Goal: Information Seeking & Learning: Learn about a topic

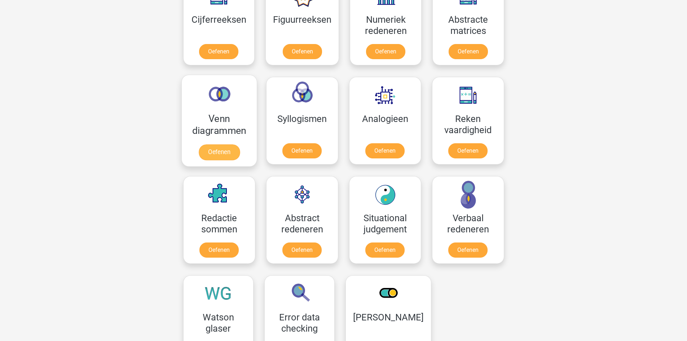
scroll to position [289, 0]
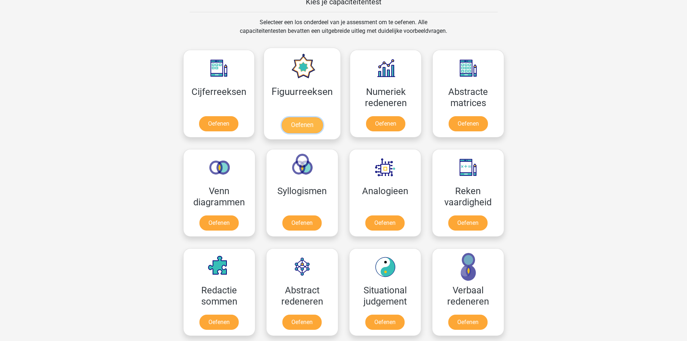
click at [306, 123] on link "Oefenen" at bounding box center [302, 125] width 41 height 16
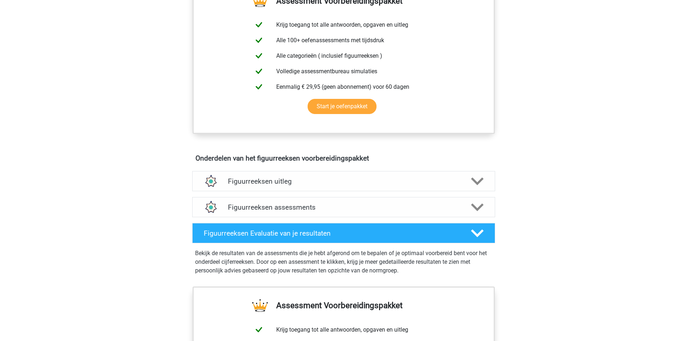
scroll to position [216, 0]
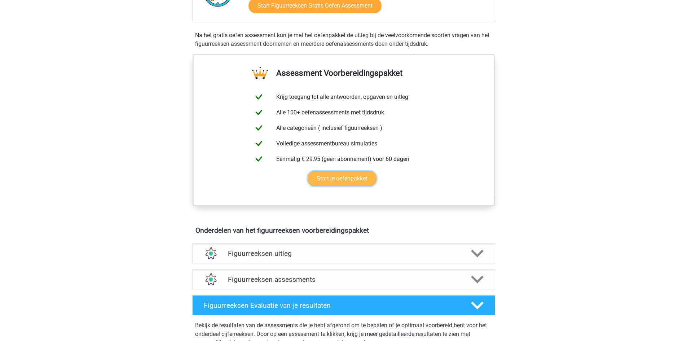
click at [350, 179] on link "Start je oefenpakket" at bounding box center [342, 178] width 69 height 15
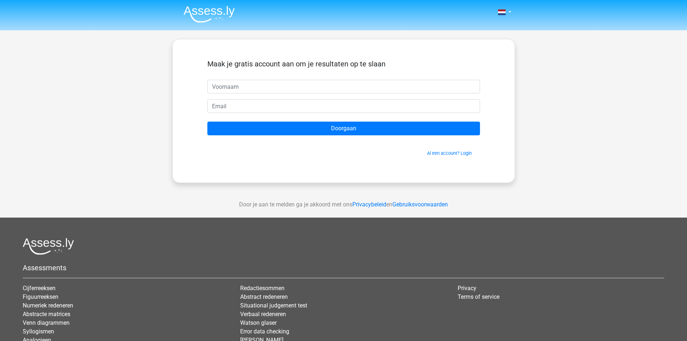
click at [248, 85] on input "text" at bounding box center [343, 87] width 273 height 14
type input "paul"
click at [282, 100] on input "pauy" at bounding box center [343, 106] width 273 height 14
type input "[EMAIL_ADDRESS][DOMAIN_NAME]"
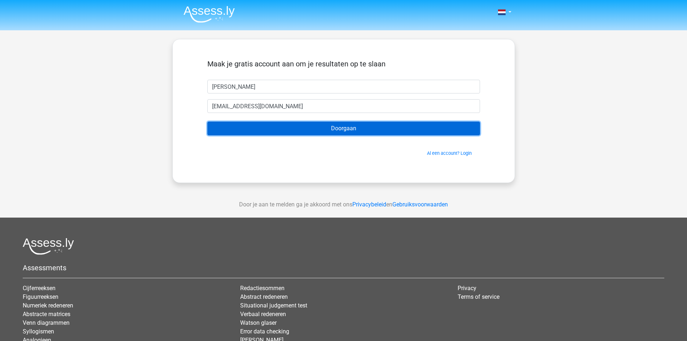
click at [304, 124] on input "Doorgaan" at bounding box center [343, 129] width 273 height 14
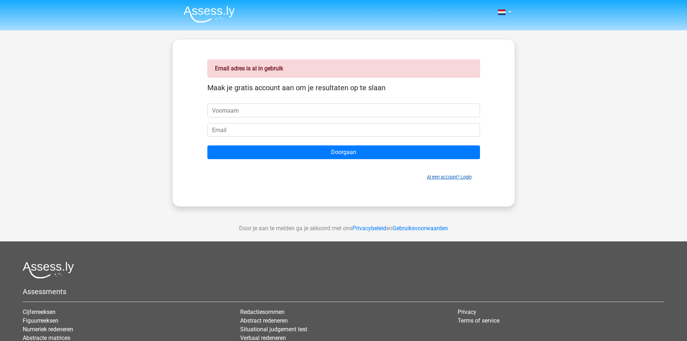
click at [450, 176] on link "Al een account? Login" at bounding box center [449, 176] width 45 height 5
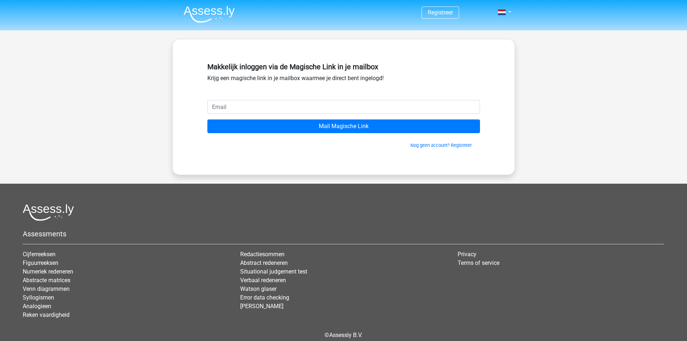
click at [264, 106] on input "email" at bounding box center [343, 107] width 273 height 14
type input "[EMAIL_ADDRESS][DOMAIN_NAME]"
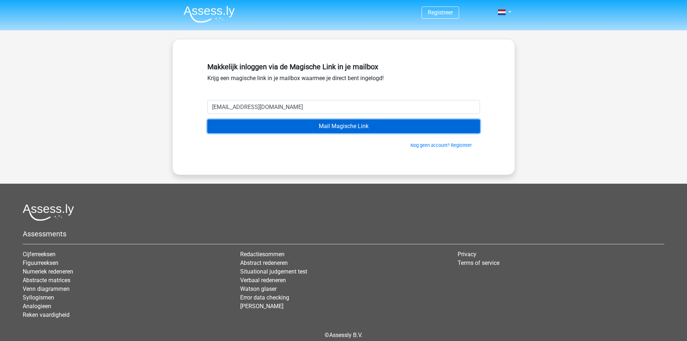
click at [270, 127] on input "Mail Magische Link" at bounding box center [343, 126] width 273 height 14
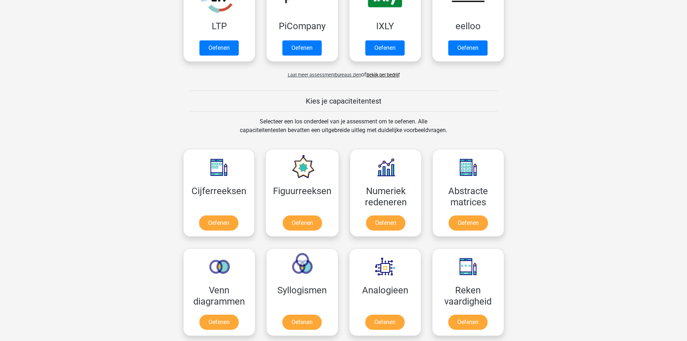
scroll to position [252, 0]
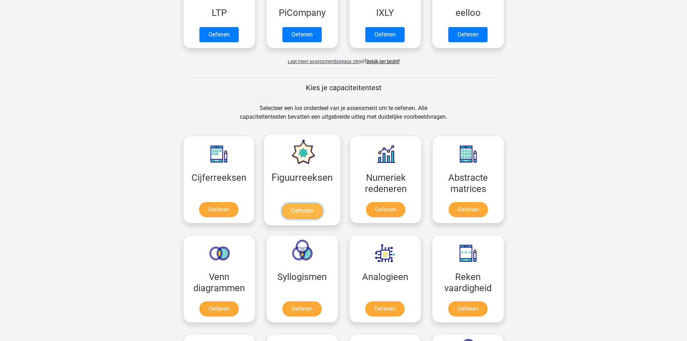
click at [315, 203] on link "Oefenen" at bounding box center [302, 211] width 41 height 16
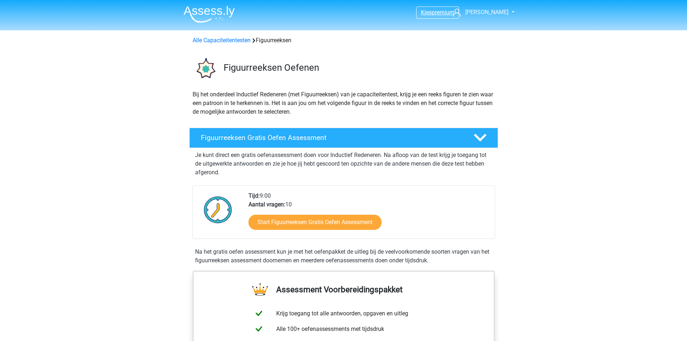
click at [433, 14] on span "premium" at bounding box center [443, 12] width 23 height 7
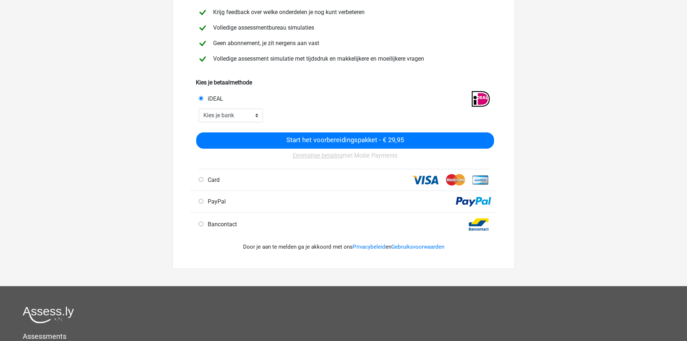
scroll to position [108, 0]
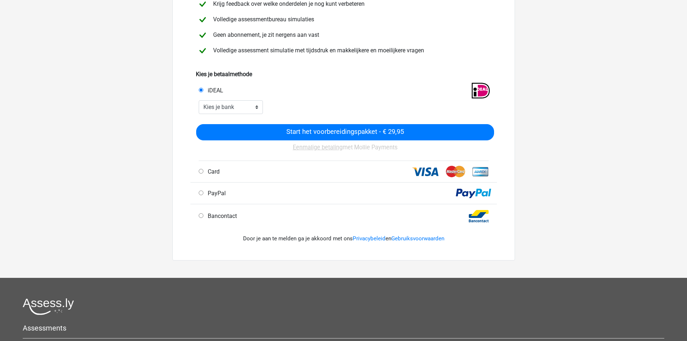
click at [263, 104] on div "Kies je bank ABN AMRO ING Rabobank ASN Bank bunq Knab N26 NN Regiobank Revolut …" at bounding box center [230, 107] width 75 height 14
click at [257, 106] on select "Kies je bank ABN AMRO ING Rabobank ASN Bank bunq Knab N26 NN Regiobank Revolut …" at bounding box center [231, 107] width 65 height 14
click at [199, 100] on select "Kies je bank ABN AMRO ING Rabobank ASN Bank bunq Knab N26 NN Regiobank Revolut …" at bounding box center [231, 107] width 65 height 14
drag, startPoint x: 242, startPoint y: 109, endPoint x: 238, endPoint y: 109, distance: 3.6
click at [241, 107] on select "Kies je bank ABN AMRO ING Rabobank ASN Bank bunq Knab N26 NN Regiobank Revolut …" at bounding box center [231, 107] width 65 height 14
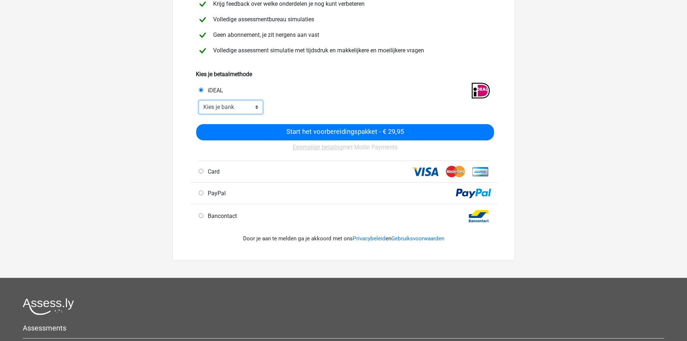
select select "ideal_INGBNL2A"
click at [199, 100] on select "Kies je bank ABN AMRO ING Rabobank ASN Bank bunq Knab N26 NN Regiobank Revolut …" at bounding box center [231, 107] width 65 height 14
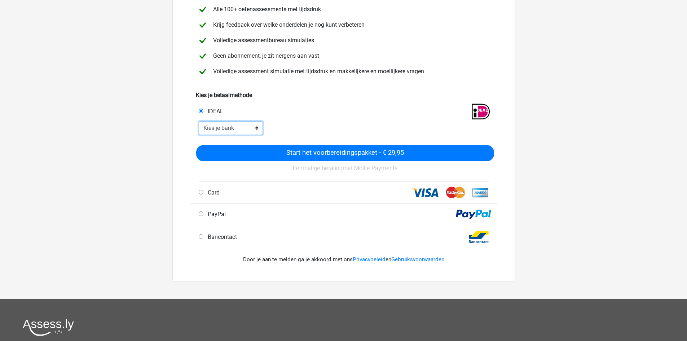
scroll to position [0, 0]
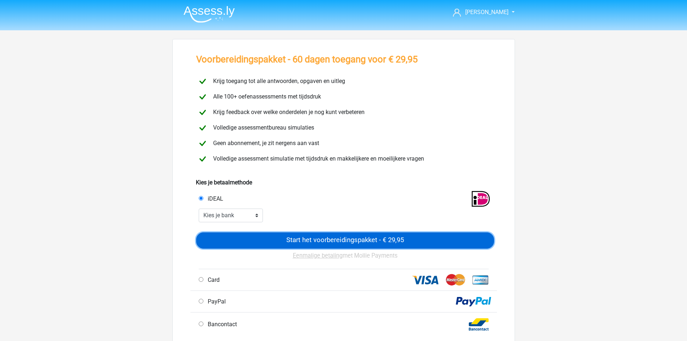
click at [394, 238] on input "Start het voorbereidingspakket - € 29,95" at bounding box center [345, 240] width 298 height 16
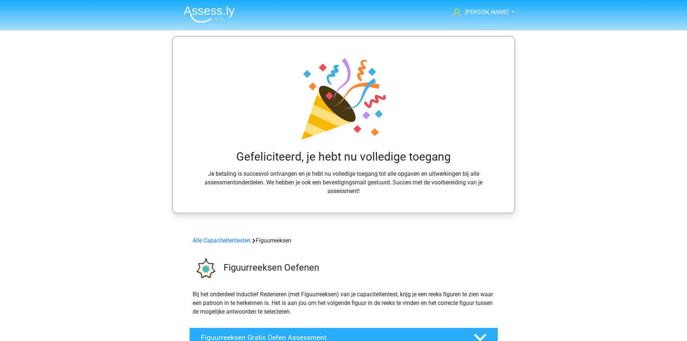
click at [495, 13] on span "[PERSON_NAME]" at bounding box center [486, 12] width 43 height 7
click at [215, 13] on img at bounding box center [209, 14] width 51 height 17
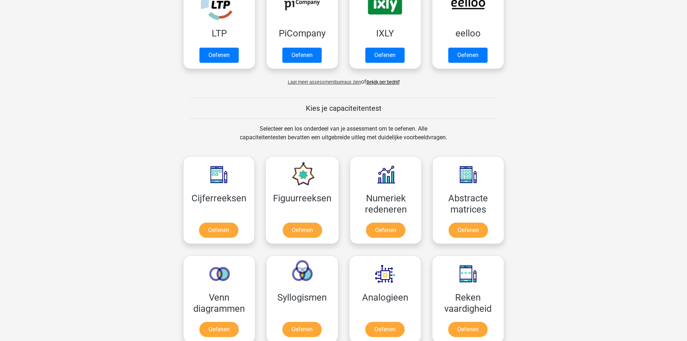
scroll to position [216, 0]
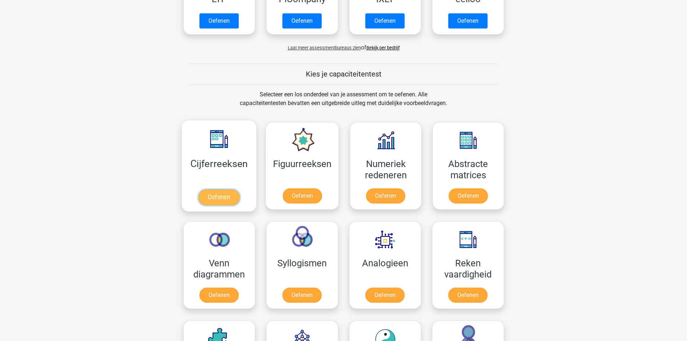
click at [226, 189] on link "Oefenen" at bounding box center [218, 197] width 41 height 16
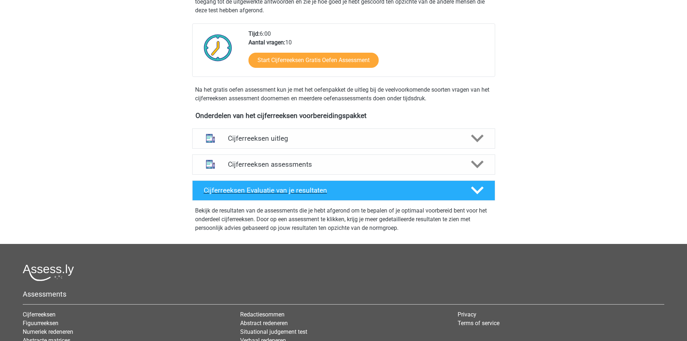
scroll to position [180, 0]
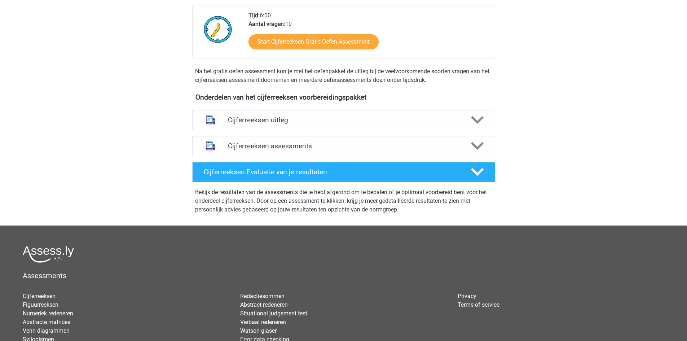
click at [362, 150] on h4 "Cijferreeksen assessments" at bounding box center [344, 146] width 232 height 8
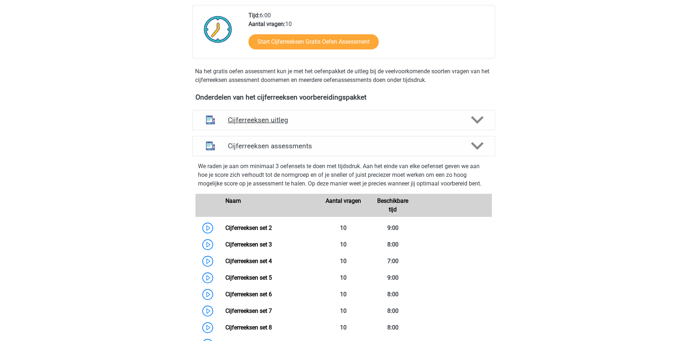
click at [277, 124] on h4 "Cijferreeksen uitleg" at bounding box center [344, 120] width 232 height 8
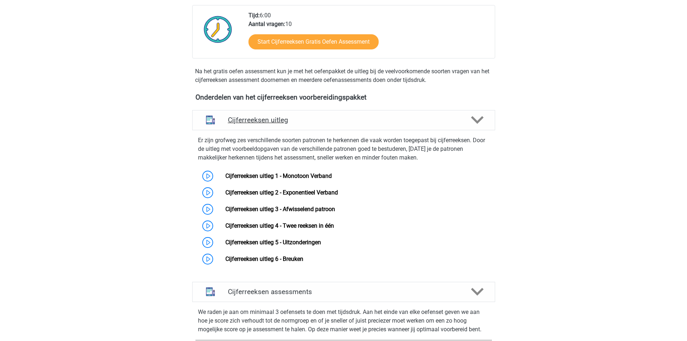
click at [289, 124] on h4 "Cijferreeksen uitleg" at bounding box center [344, 120] width 232 height 8
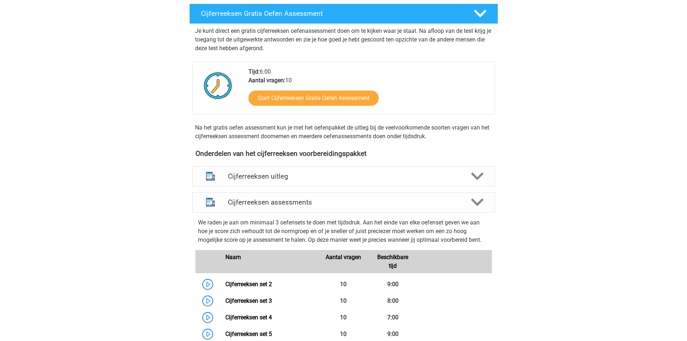
scroll to position [0, 0]
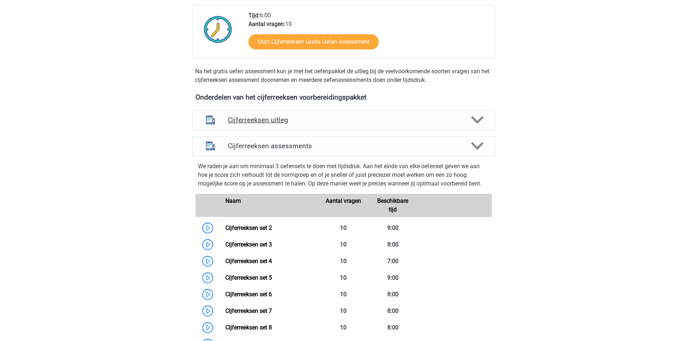
click at [288, 130] on div "Cijferreeksen uitleg" at bounding box center [343, 120] width 303 height 20
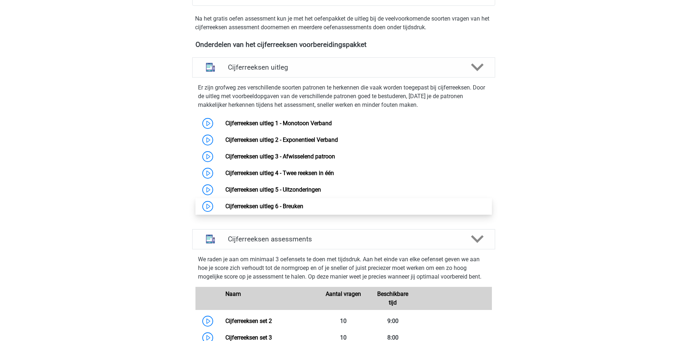
scroll to position [289, 0]
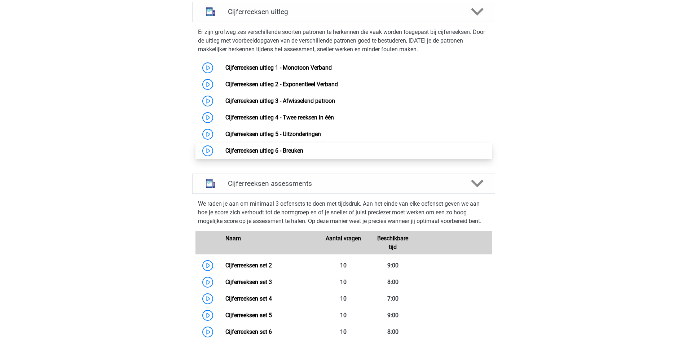
click at [254, 154] on link "Cijferreeksen uitleg 6 - Breuken" at bounding box center [264, 150] width 78 height 7
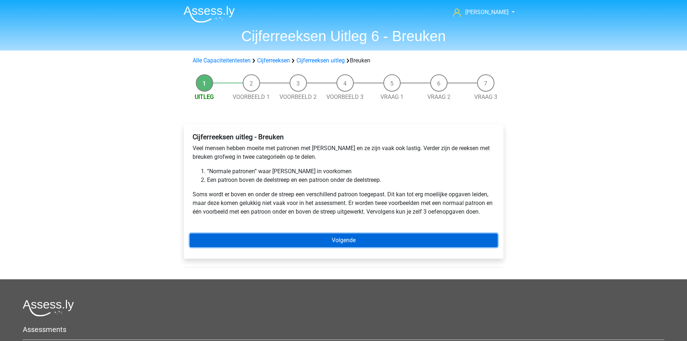
click at [342, 234] on link "Volgende" at bounding box center [344, 240] width 308 height 14
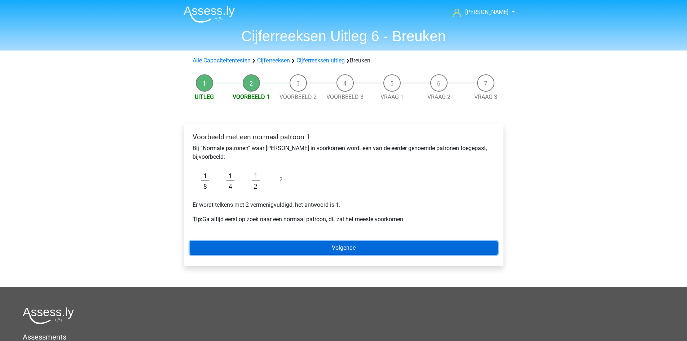
click at [353, 248] on link "Volgende" at bounding box center [344, 248] width 308 height 14
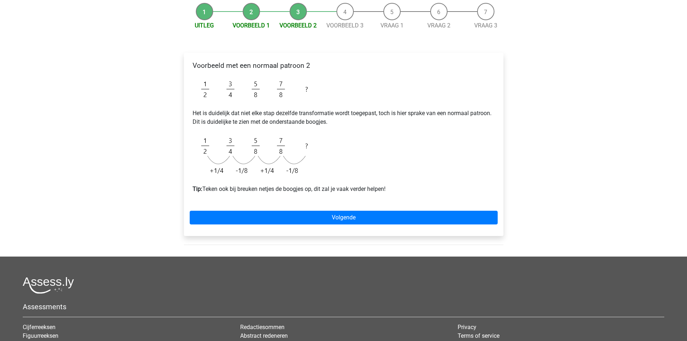
scroll to position [72, 0]
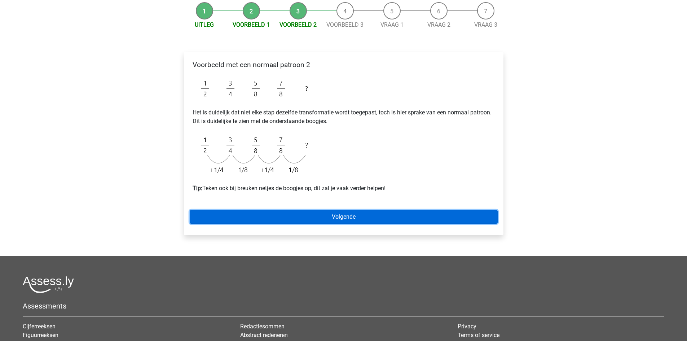
click at [351, 221] on link "Volgende" at bounding box center [344, 217] width 308 height 14
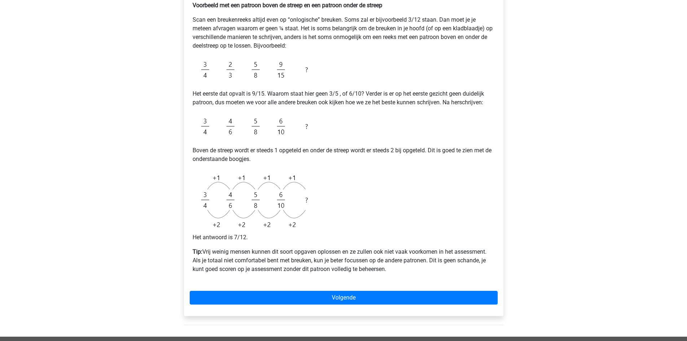
scroll to position [144, 0]
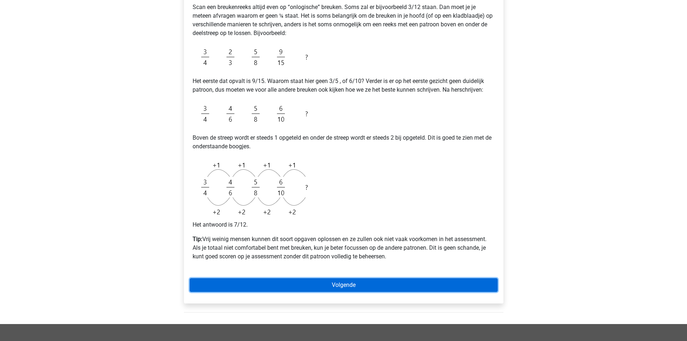
click at [340, 282] on link "Volgende" at bounding box center [344, 285] width 308 height 14
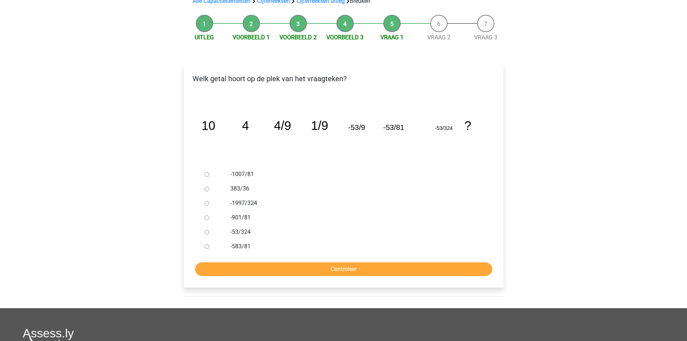
scroll to position [72, 0]
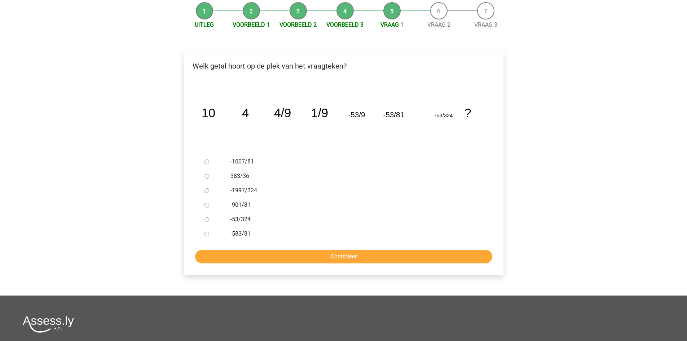
click at [246, 217] on label "-53/324" at bounding box center [355, 219] width 250 height 9
click at [209, 217] on input "-53/324" at bounding box center [207, 219] width 5 height 5
radio input "true"
click at [372, 253] on input "Controleer" at bounding box center [343, 257] width 297 height 14
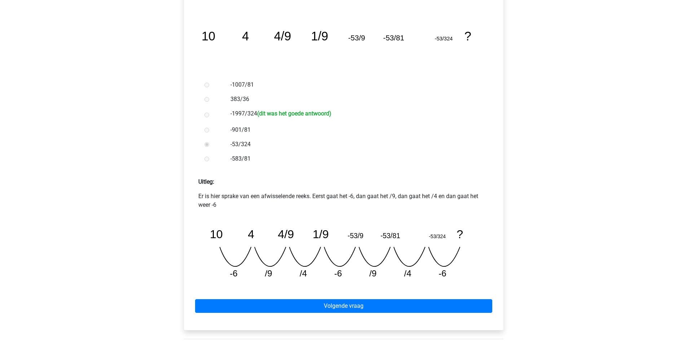
scroll to position [180, 0]
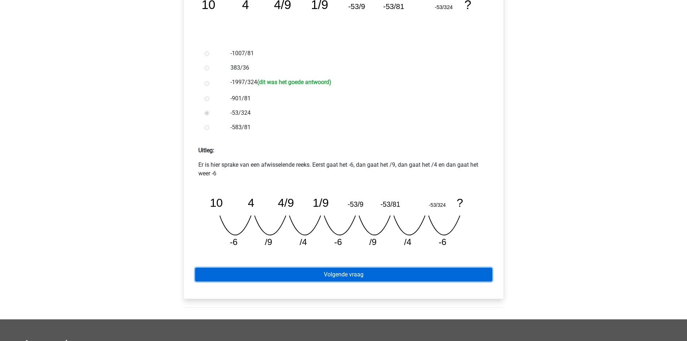
click at [362, 275] on link "Volgende vraag" at bounding box center [343, 275] width 297 height 14
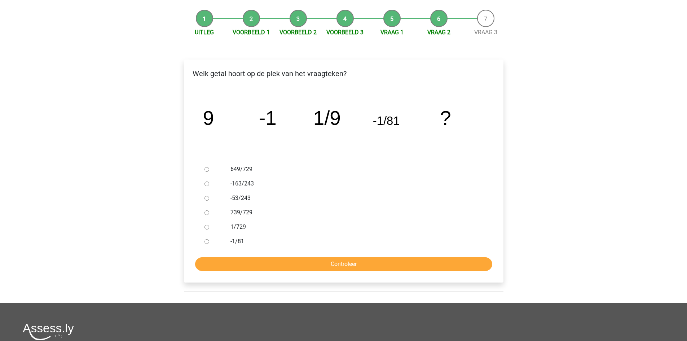
scroll to position [72, 0]
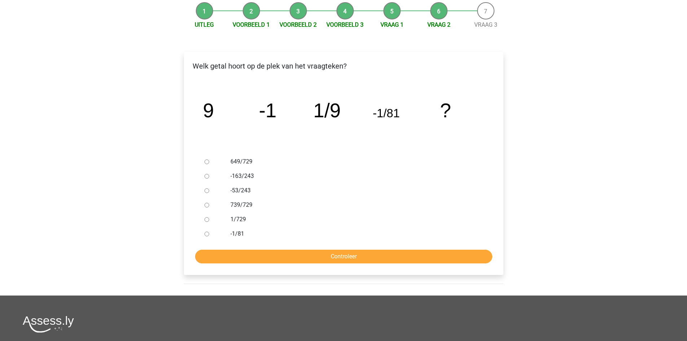
click at [243, 221] on label "1/729" at bounding box center [355, 219] width 250 height 9
click at [209, 221] on input "1/729" at bounding box center [207, 219] width 5 height 5
radio input "true"
click at [370, 263] on div "Welk getal hoort op de plek van het vraagteken? image/svg+xml 9 -1 1/9 -1/81 ? …" at bounding box center [344, 163] width 320 height 223
click at [371, 259] on input "Controleer" at bounding box center [343, 257] width 297 height 14
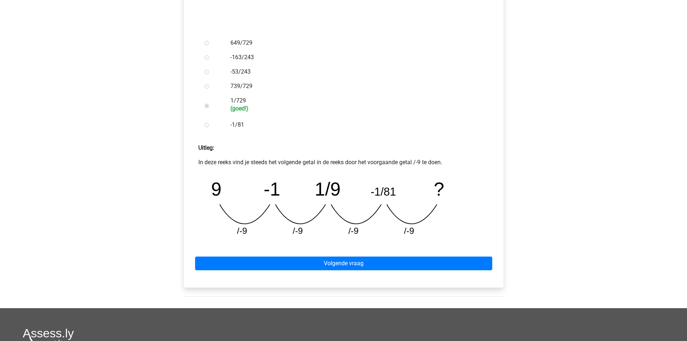
scroll to position [252, 0]
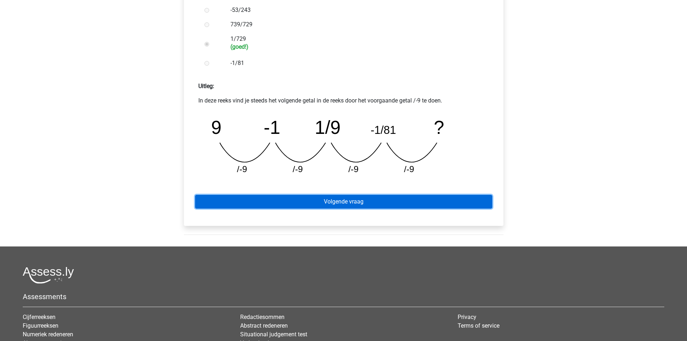
click at [311, 202] on link "Volgende vraag" at bounding box center [343, 202] width 297 height 14
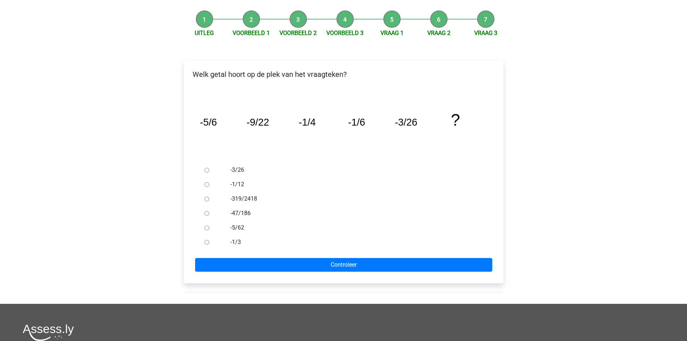
scroll to position [72, 0]
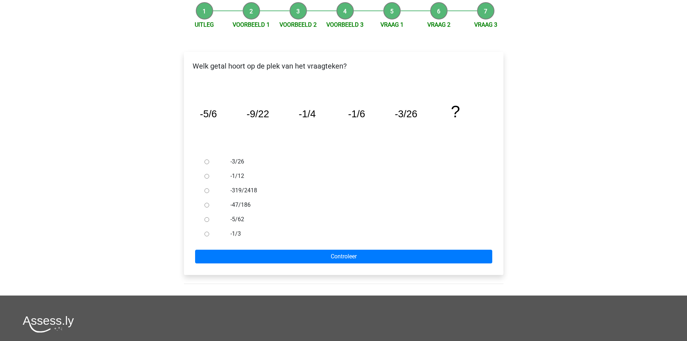
click at [231, 207] on label "-47/186" at bounding box center [355, 205] width 250 height 9
click at [209, 207] on input "-47/186" at bounding box center [207, 205] width 5 height 5
radio input "true"
click at [276, 248] on form "-3/26 -1/12 -319/2418 -47/186 -5/62 -1/3 Controleer" at bounding box center [344, 208] width 308 height 109
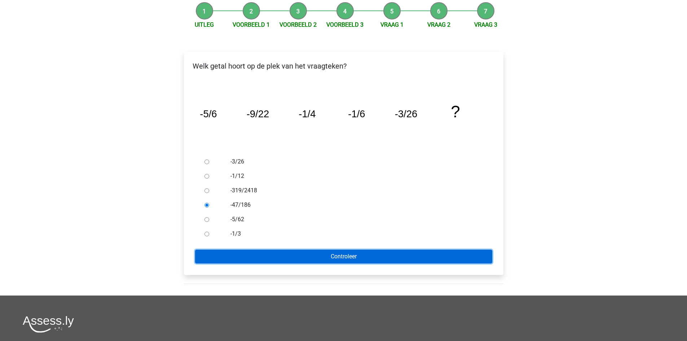
click at [277, 251] on input "Controleer" at bounding box center [343, 257] width 297 height 14
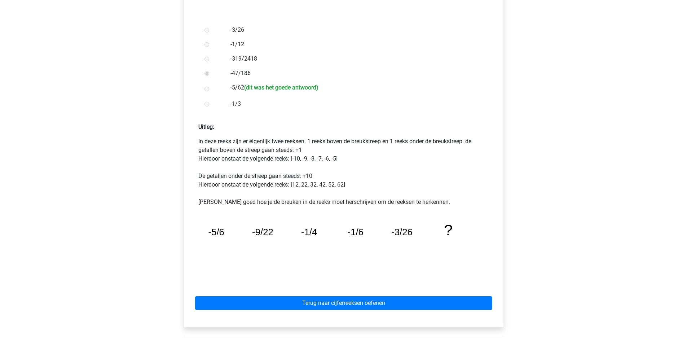
scroll to position [216, 0]
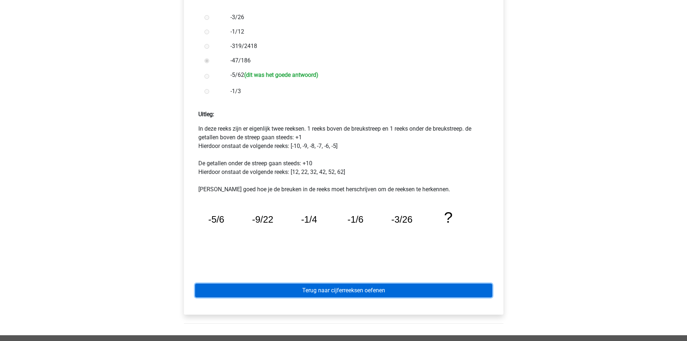
click at [336, 289] on link "Terug naar cijferreeksen oefenen" at bounding box center [343, 291] width 297 height 14
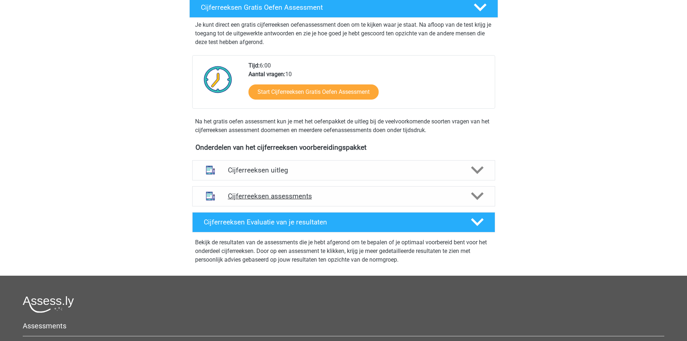
scroll to position [144, 0]
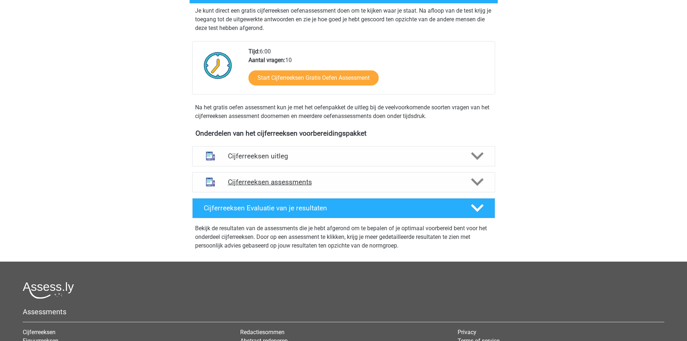
click at [298, 184] on div "Cijferreeksen assessments" at bounding box center [343, 182] width 303 height 20
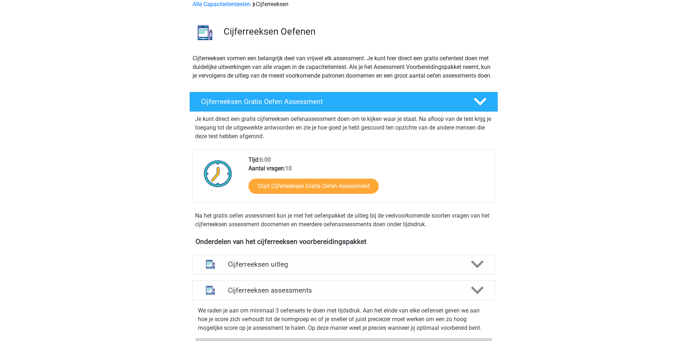
scroll to position [0, 0]
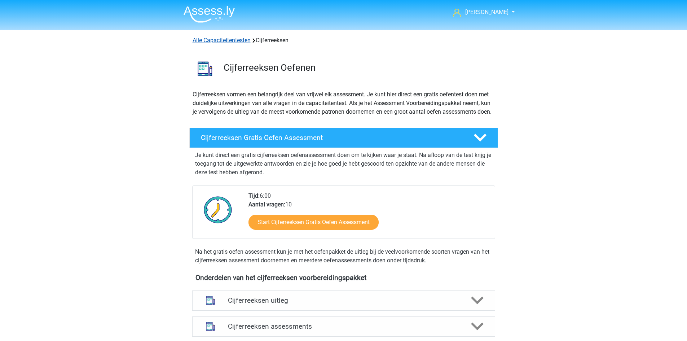
click at [236, 40] on link "Alle Capaciteitentesten" at bounding box center [222, 40] width 58 height 7
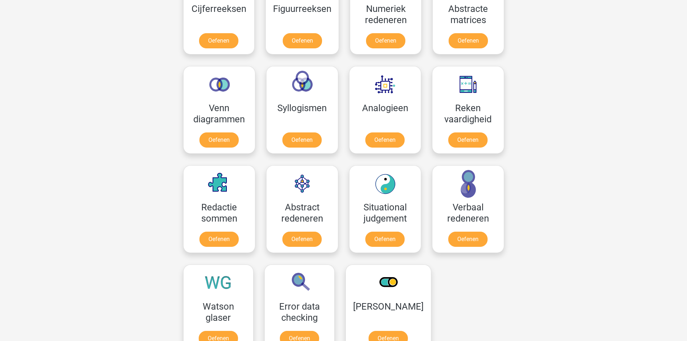
scroll to position [379, 0]
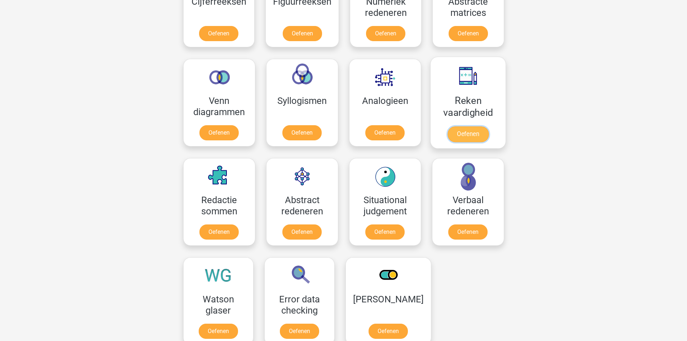
click at [471, 126] on link "Oefenen" at bounding box center [467, 134] width 41 height 16
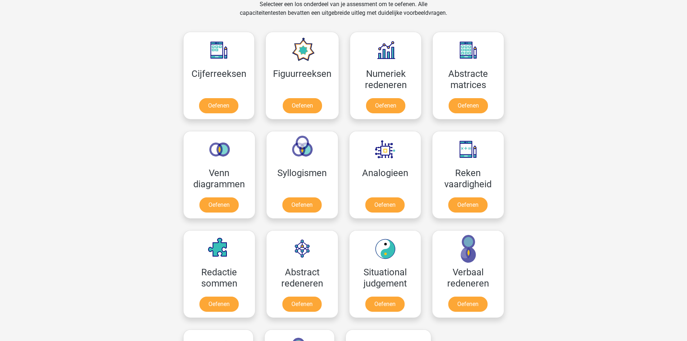
scroll to position [271, 0]
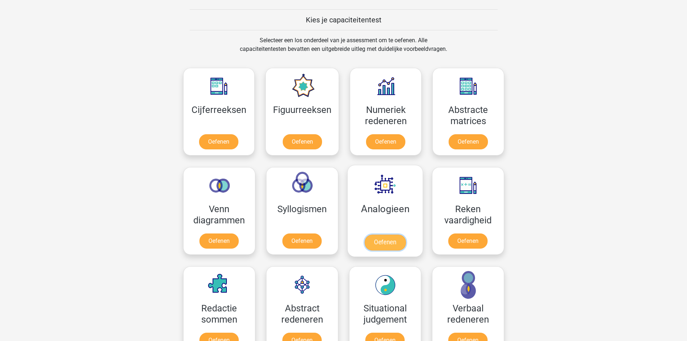
click at [394, 234] on link "Oefenen" at bounding box center [384, 242] width 41 height 16
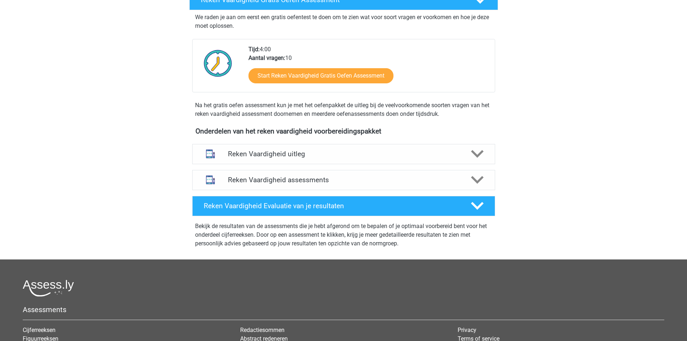
scroll to position [144, 0]
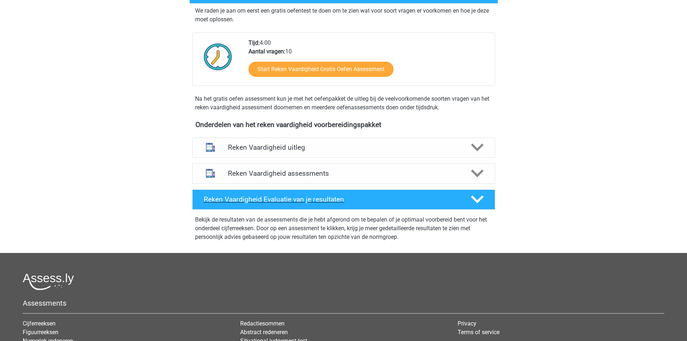
click at [376, 207] on div "Reken Vaardigheid Evaluatie van je resultaten" at bounding box center [343, 199] width 303 height 20
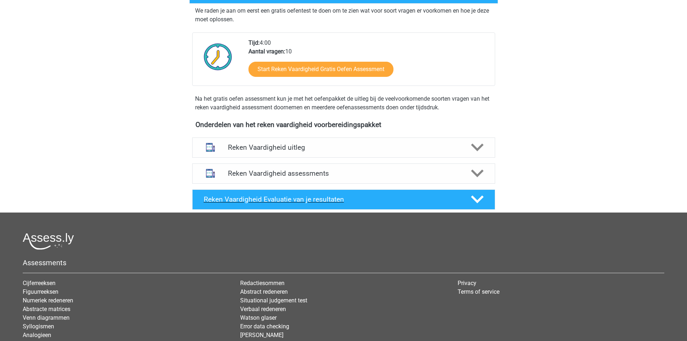
click at [375, 199] on h4 "Reken Vaardigheid Evaluatie van je resultaten" at bounding box center [332, 199] width 256 height 8
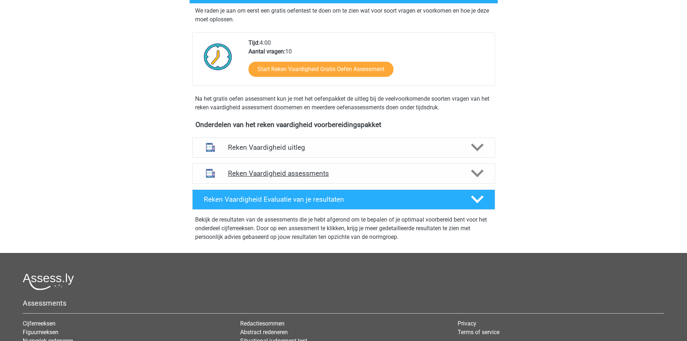
click at [331, 170] on h4 "Reken Vaardigheid assessments" at bounding box center [344, 173] width 232 height 8
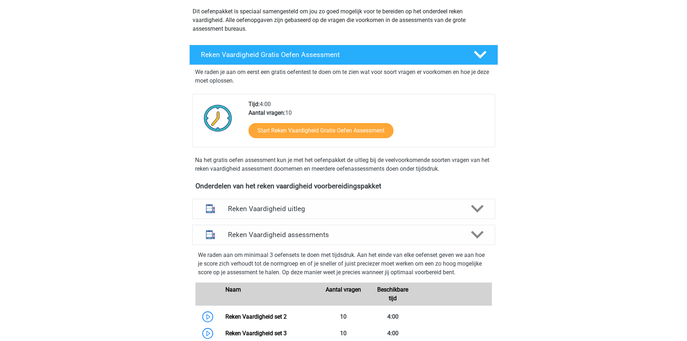
scroll to position [0, 0]
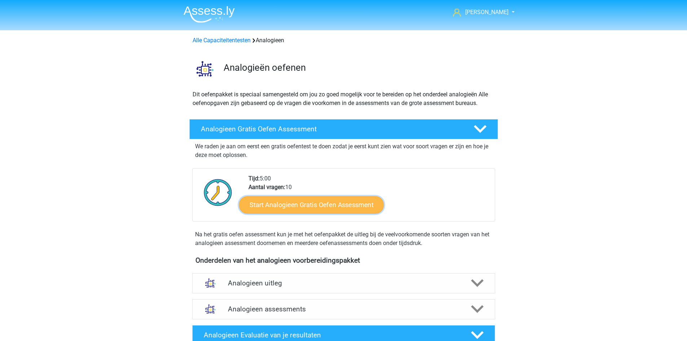
click at [334, 202] on link "Start Analogieen Gratis Oefen Assessment" at bounding box center [311, 204] width 145 height 17
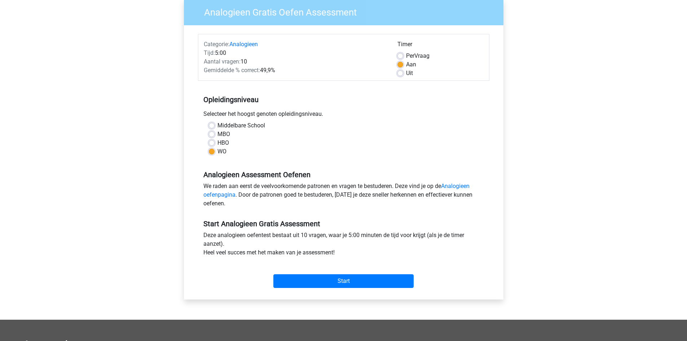
scroll to position [72, 0]
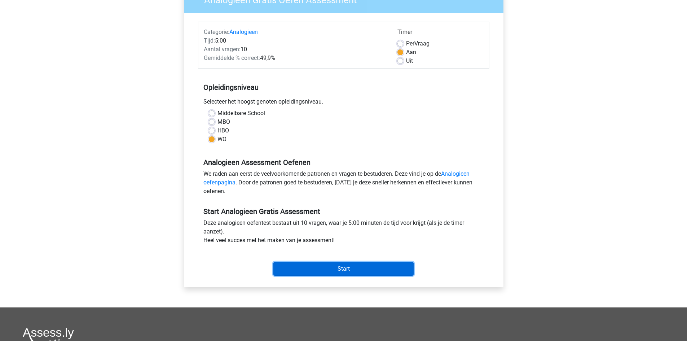
click at [346, 268] on input "Start" at bounding box center [343, 269] width 140 height 14
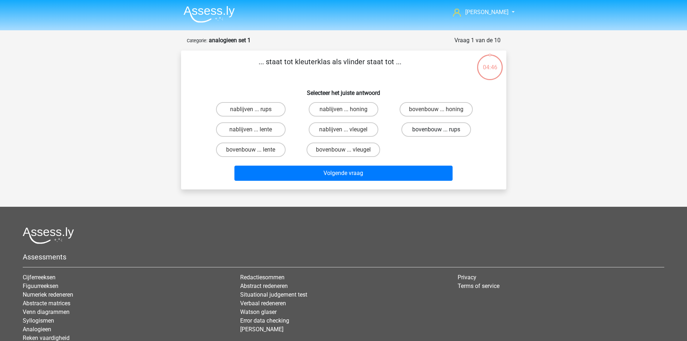
click at [420, 131] on label "bovenbouw ... rups" at bounding box center [436, 129] width 70 height 14
click at [436, 131] on input "bovenbouw ... rups" at bounding box center [438, 131] width 5 height 5
radio input "true"
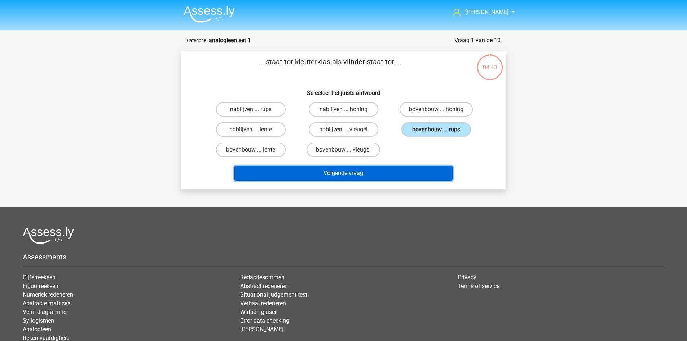
click at [394, 171] on button "Volgende vraag" at bounding box center [343, 173] width 218 height 15
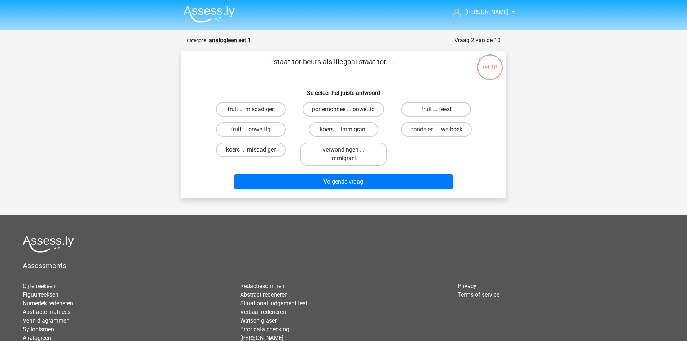
click at [262, 147] on label "koers ... misdadiger" at bounding box center [251, 149] width 70 height 14
click at [255, 150] on input "koers ... misdadiger" at bounding box center [253, 152] width 5 height 5
radio input "true"
click at [329, 125] on label "koers ... immigrant" at bounding box center [344, 129] width 70 height 14
click at [343, 129] on input "koers ... immigrant" at bounding box center [345, 131] width 5 height 5
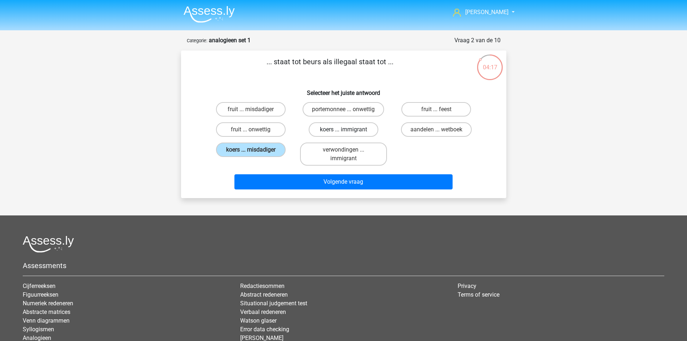
radio input "true"
click at [269, 149] on label "koers ... misdadiger" at bounding box center [251, 149] width 70 height 14
click at [255, 150] on input "koers ... misdadiger" at bounding box center [253, 152] width 5 height 5
radio input "true"
click at [337, 127] on label "koers ... immigrant" at bounding box center [344, 129] width 70 height 14
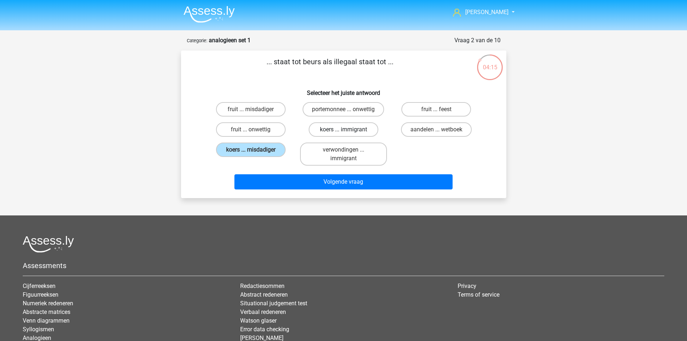
click at [343, 129] on input "koers ... immigrant" at bounding box center [345, 131] width 5 height 5
radio input "true"
click at [256, 154] on label "koers ... misdadiger" at bounding box center [251, 149] width 70 height 14
click at [255, 154] on input "koers ... misdadiger" at bounding box center [253, 152] width 5 height 5
radio input "true"
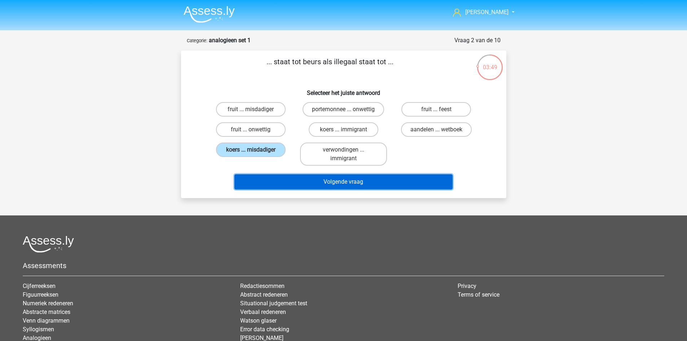
click at [335, 182] on button "Volgende vraag" at bounding box center [343, 181] width 218 height 15
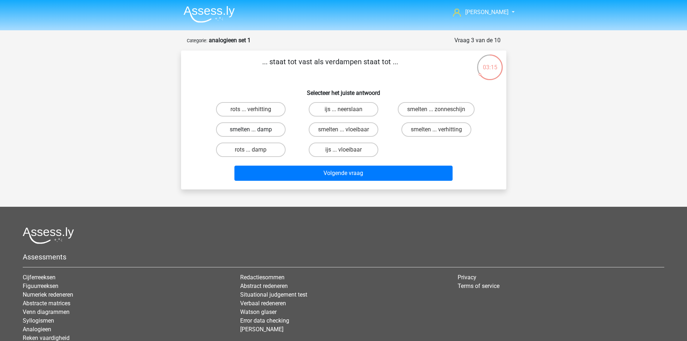
click at [262, 128] on label "smelten ... damp" at bounding box center [251, 129] width 70 height 14
click at [255, 129] on input "smelten ... damp" at bounding box center [253, 131] width 5 height 5
radio input "true"
click at [251, 148] on label "rots ... damp" at bounding box center [251, 149] width 70 height 14
click at [251, 150] on input "rots ... damp" at bounding box center [253, 152] width 5 height 5
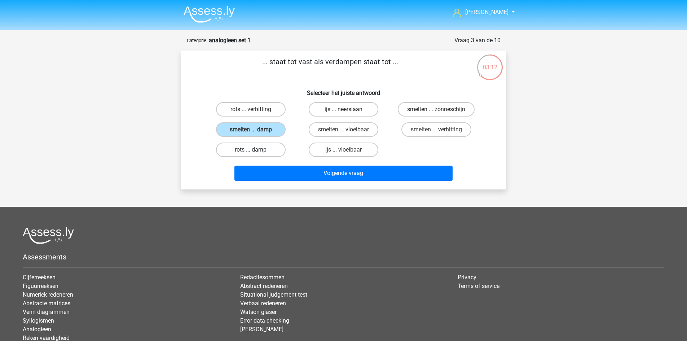
radio input "true"
click at [356, 132] on label "smelten ... vloeibaar" at bounding box center [344, 129] width 70 height 14
click at [348, 132] on input "smelten ... vloeibaar" at bounding box center [345, 131] width 5 height 5
radio input "true"
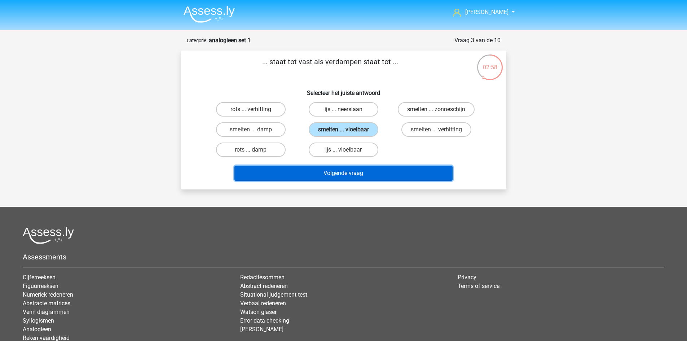
click at [422, 175] on button "Volgende vraag" at bounding box center [343, 173] width 218 height 15
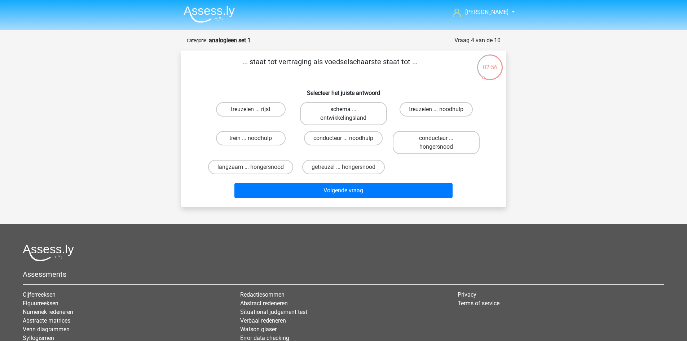
scroll to position [36, 0]
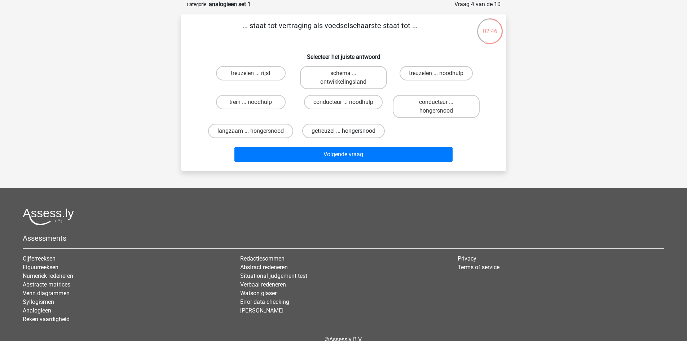
click at [341, 129] on label "getreuzel ... hongersnood" at bounding box center [343, 131] width 83 height 14
click at [343, 131] on input "getreuzel ... hongersnood" at bounding box center [345, 133] width 5 height 5
radio input "true"
click at [341, 129] on label "getreuzel ... hongersnood" at bounding box center [343, 131] width 83 height 14
click at [343, 131] on input "getreuzel ... hongersnood" at bounding box center [345, 133] width 5 height 5
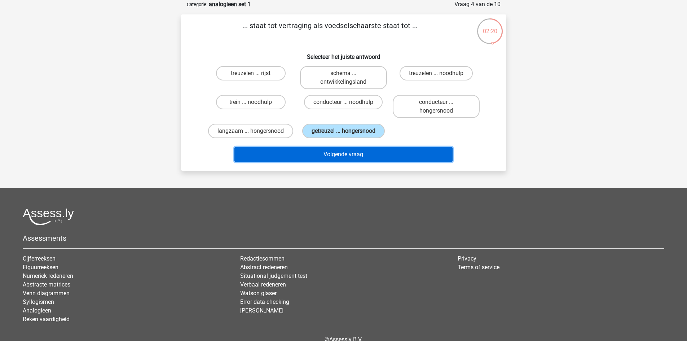
click at [381, 157] on button "Volgende vraag" at bounding box center [343, 154] width 218 height 15
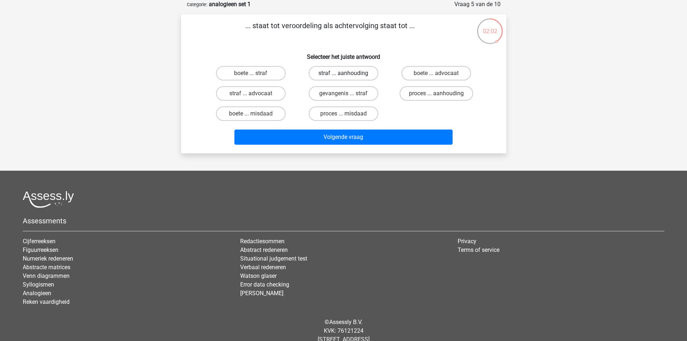
click at [343, 70] on label "straf ... aanhouding" at bounding box center [344, 73] width 70 height 14
click at [343, 73] on input "straf ... aanhouding" at bounding box center [345, 75] width 5 height 5
radio input "true"
click at [351, 113] on label "proces ... misdaad" at bounding box center [344, 113] width 70 height 14
click at [348, 114] on input "proces ... misdaad" at bounding box center [345, 116] width 5 height 5
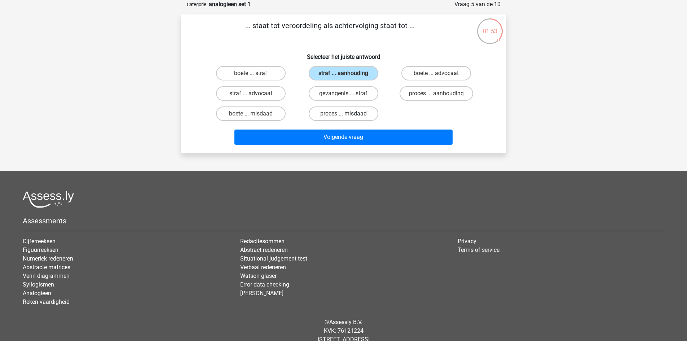
radio input "true"
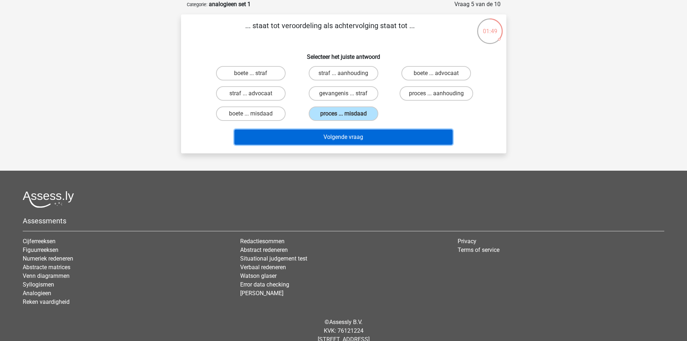
click at [365, 134] on button "Volgende vraag" at bounding box center [343, 136] width 218 height 15
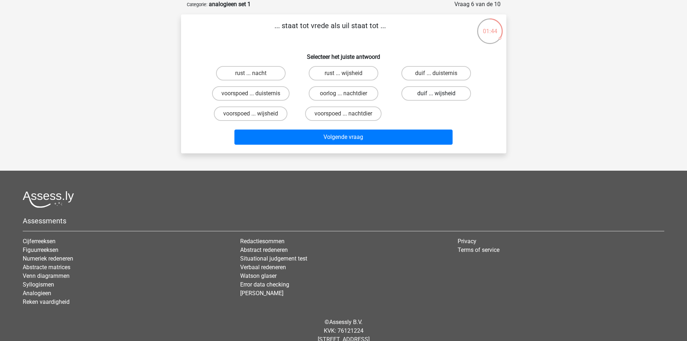
click at [435, 93] on label "duif ... wijsheid" at bounding box center [436, 93] width 70 height 14
click at [436, 93] on input "duif ... wijsheid" at bounding box center [438, 95] width 5 height 5
radio input "true"
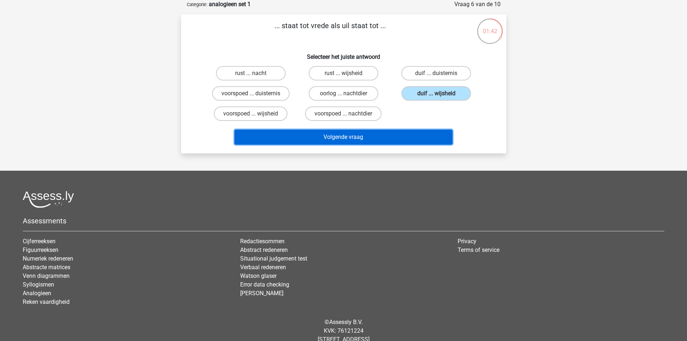
click at [341, 136] on button "Volgende vraag" at bounding box center [343, 136] width 218 height 15
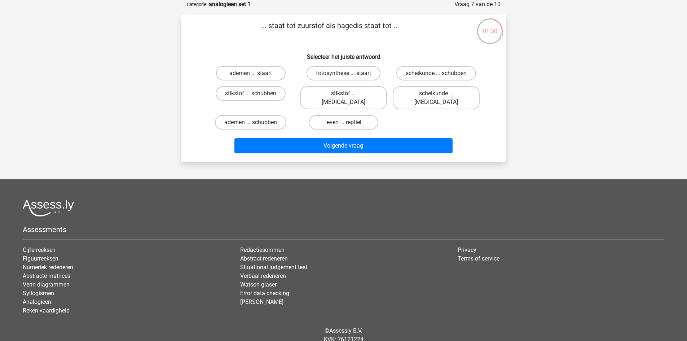
click at [351, 95] on label "stikstof ... krokodil" at bounding box center [343, 97] width 87 height 23
click at [348, 95] on input "stikstof ... krokodil" at bounding box center [345, 95] width 5 height 5
radio input "true"
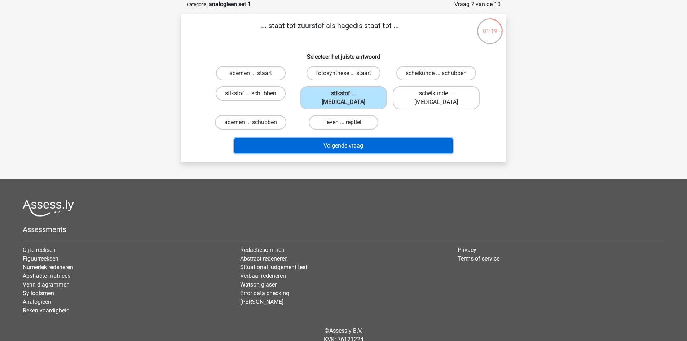
click at [358, 138] on button "Volgende vraag" at bounding box center [343, 145] width 218 height 15
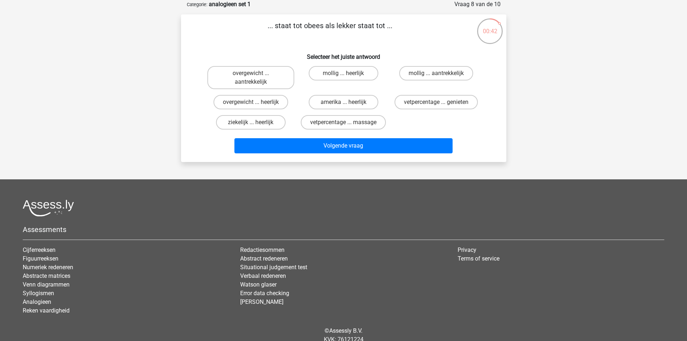
click at [347, 73] on input "mollig ... heerlijk" at bounding box center [345, 75] width 5 height 5
radio input "true"
click at [267, 104] on label "overgewicht ... heerlijk" at bounding box center [251, 102] width 75 height 14
click at [255, 104] on input "overgewicht ... heerlijk" at bounding box center [253, 104] width 5 height 5
radio input "true"
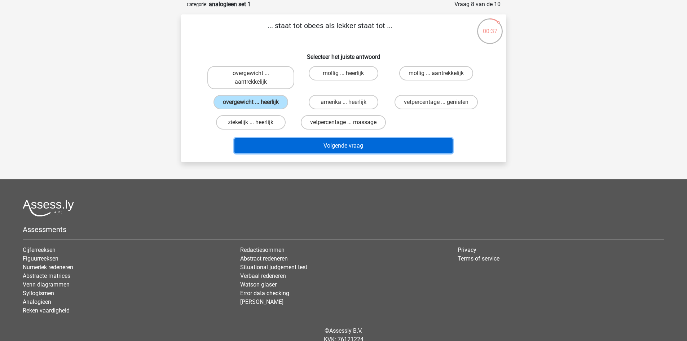
click at [332, 142] on button "Volgende vraag" at bounding box center [343, 145] width 218 height 15
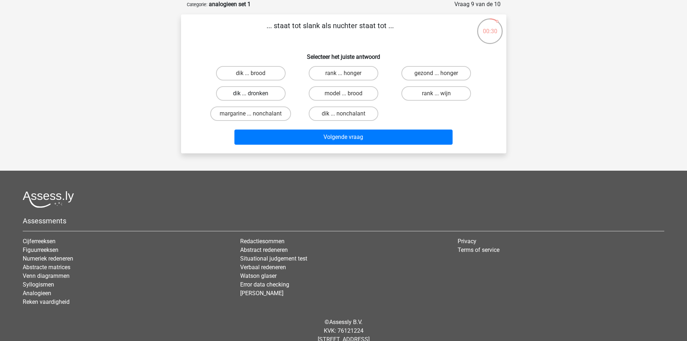
click at [267, 93] on label "dik ... dronken" at bounding box center [251, 93] width 70 height 14
click at [255, 93] on input "dik ... dronken" at bounding box center [253, 95] width 5 height 5
radio input "true"
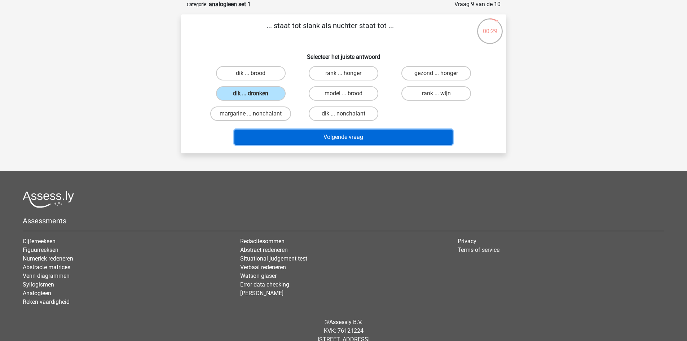
click at [355, 136] on button "Volgende vraag" at bounding box center [343, 136] width 218 height 15
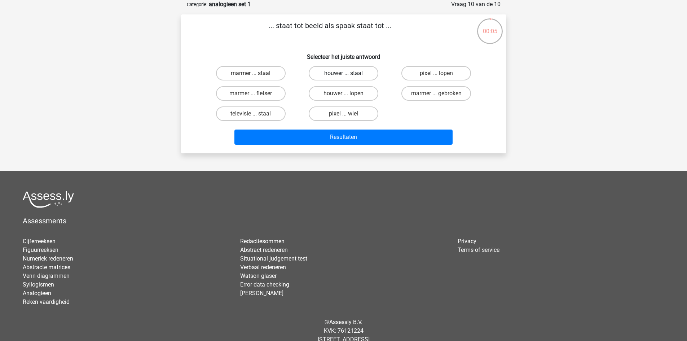
click at [340, 74] on label "houwer ... staal" at bounding box center [344, 73] width 70 height 14
click at [343, 74] on input "houwer ... staal" at bounding box center [345, 75] width 5 height 5
radio input "true"
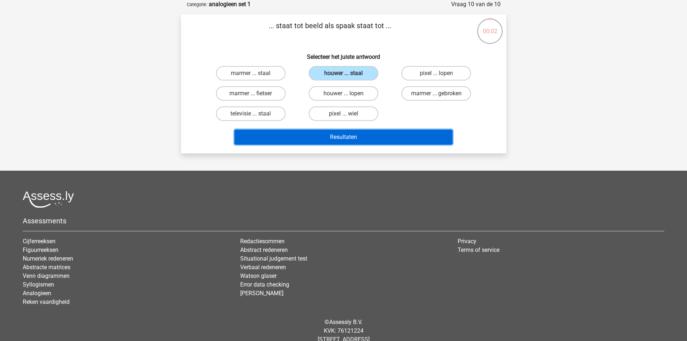
click at [361, 138] on button "Resultaten" at bounding box center [343, 136] width 218 height 15
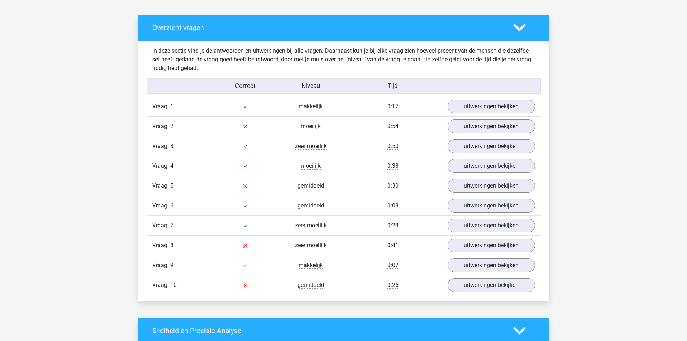
scroll to position [397, 0]
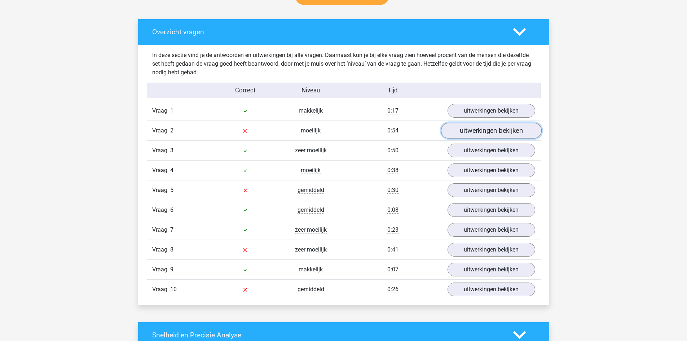
click at [496, 132] on link "uitwerkingen bekijken" at bounding box center [491, 131] width 101 height 16
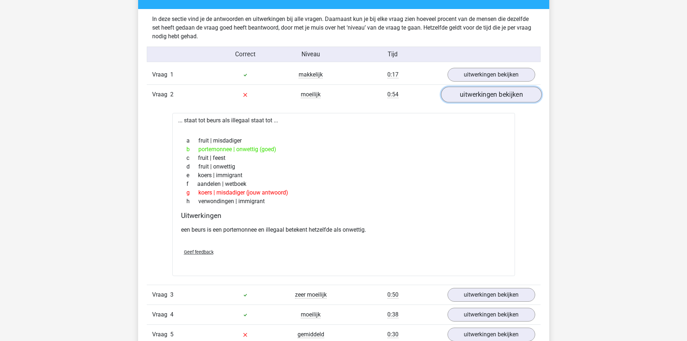
scroll to position [469, 0]
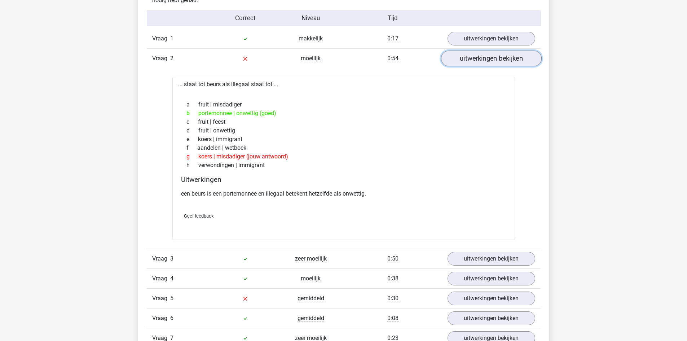
click at [489, 59] on link "uitwerkingen bekijken" at bounding box center [491, 58] width 101 height 16
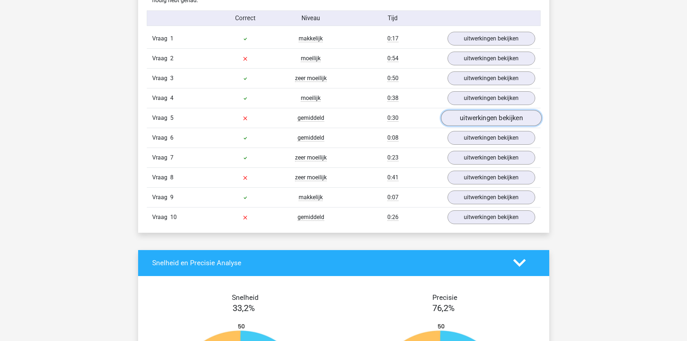
click at [466, 118] on link "uitwerkingen bekijken" at bounding box center [491, 118] width 101 height 16
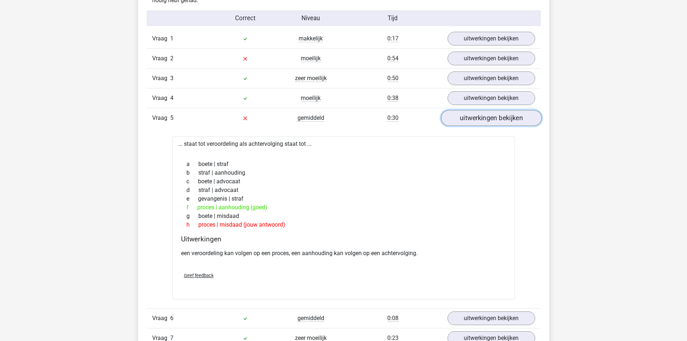
click at [491, 118] on link "uitwerkingen bekijken" at bounding box center [491, 118] width 101 height 16
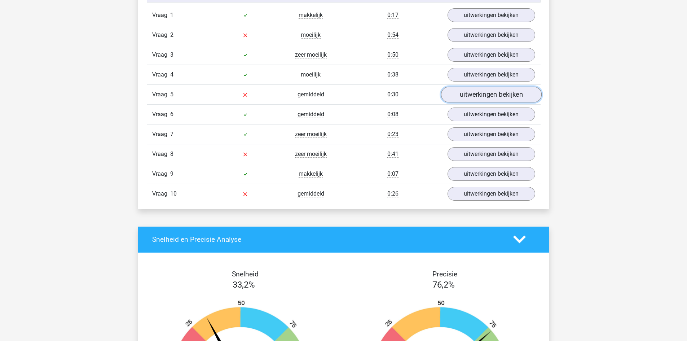
scroll to position [505, 0]
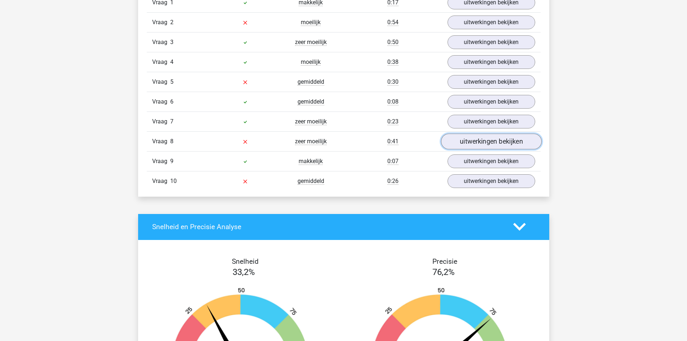
click at [479, 138] on link "uitwerkingen bekijken" at bounding box center [491, 141] width 101 height 16
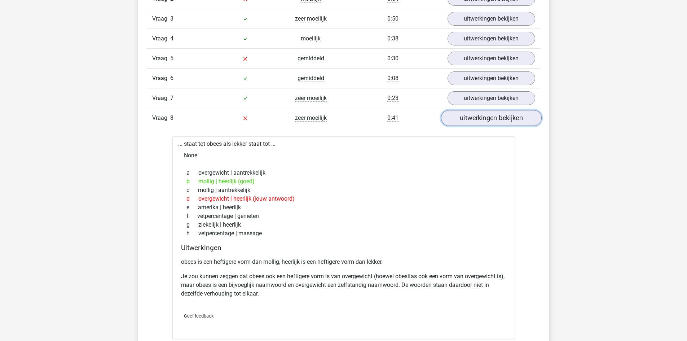
scroll to position [541, 0]
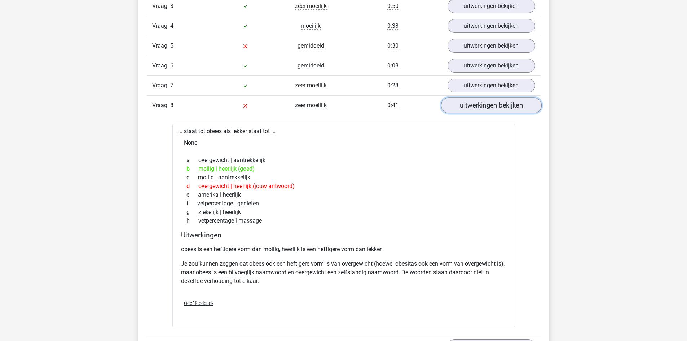
click at [478, 105] on link "uitwerkingen bekijken" at bounding box center [491, 105] width 101 height 16
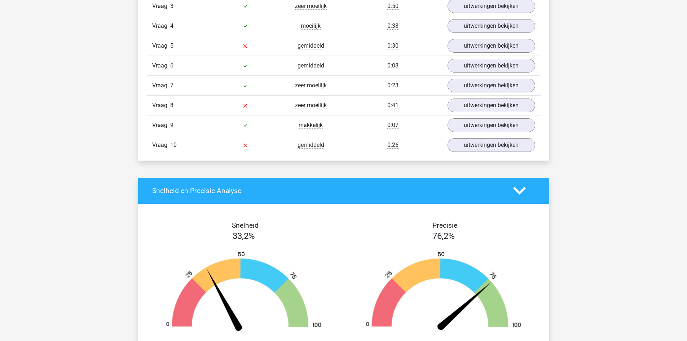
click at [480, 137] on div "Vraag 10 gemiddeld 0:26 uitwerkingen bekijken" at bounding box center [344, 145] width 394 height 20
click at [479, 141] on link "uitwerkingen bekijken" at bounding box center [491, 145] width 101 height 16
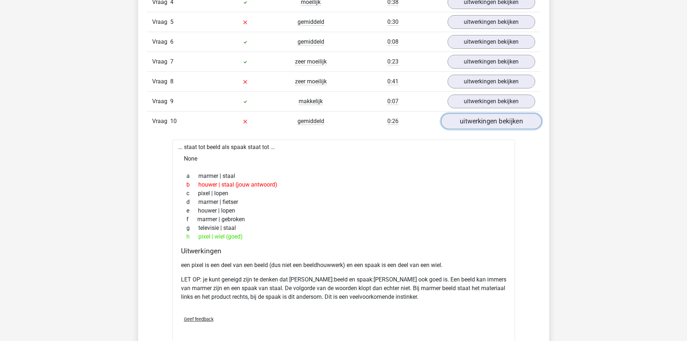
scroll to position [577, 0]
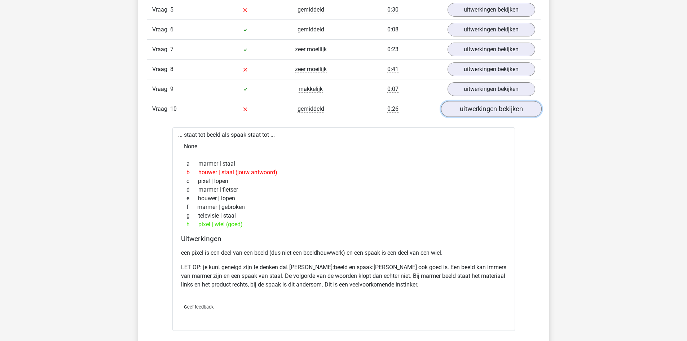
click at [481, 110] on link "uitwerkingen bekijken" at bounding box center [491, 109] width 101 height 16
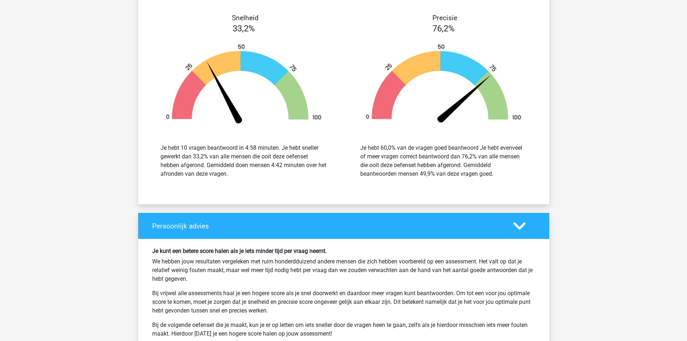
scroll to position [685, 0]
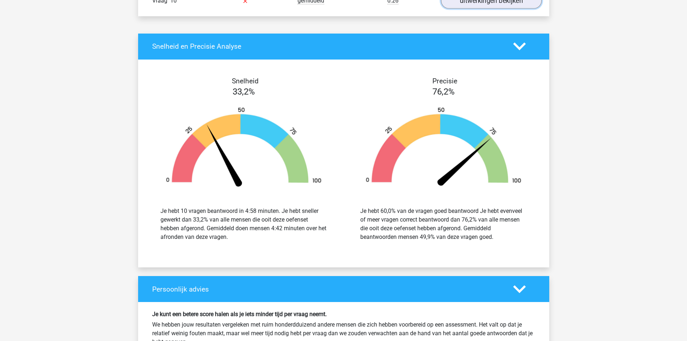
click at [503, 6] on link "uitwerkingen bekijken" at bounding box center [491, 1] width 101 height 16
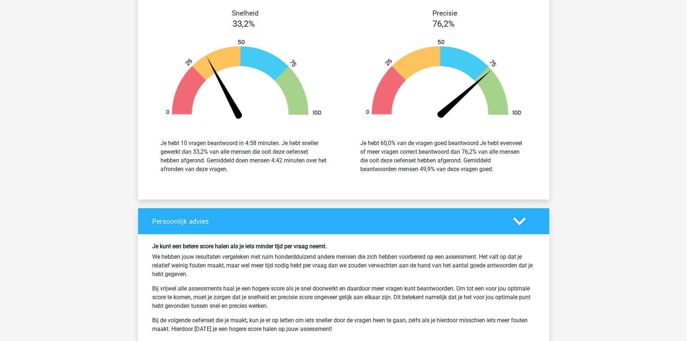
scroll to position [1230, 0]
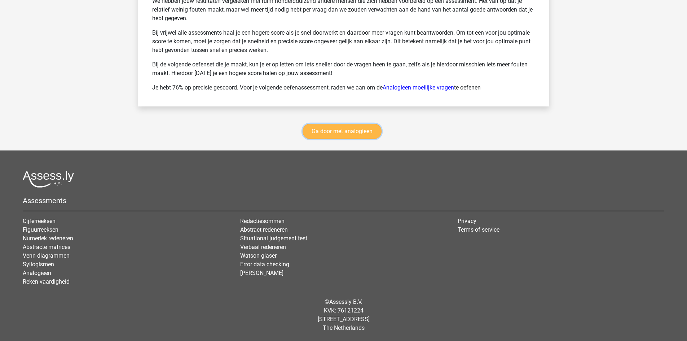
click at [353, 134] on link "Ga door met analogieen" at bounding box center [342, 131] width 79 height 15
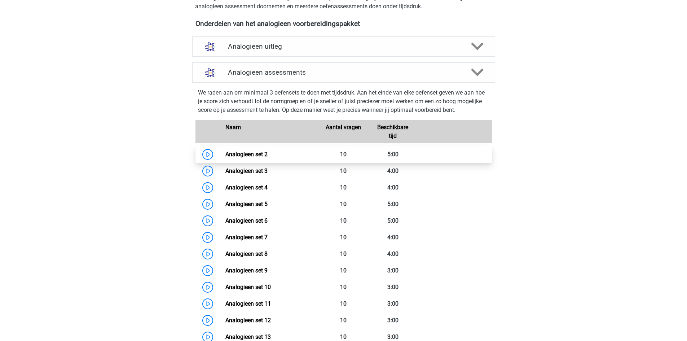
scroll to position [224, 0]
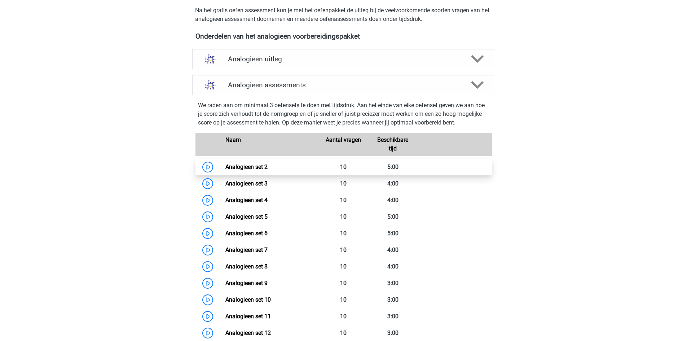
click at [225, 167] on link "Analogieen set 2" at bounding box center [246, 166] width 42 height 7
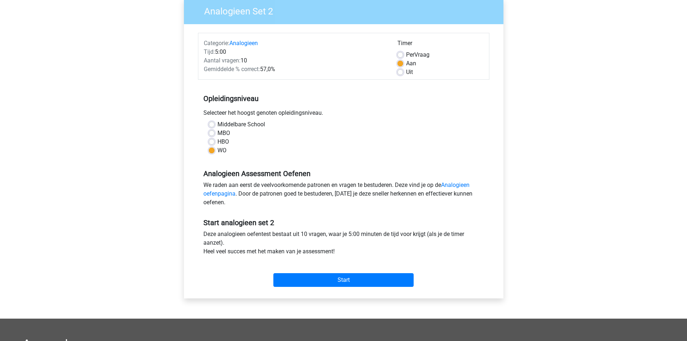
scroll to position [72, 0]
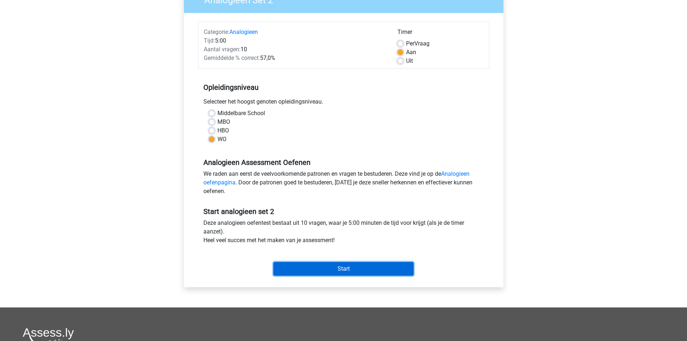
click at [338, 267] on input "Start" at bounding box center [343, 269] width 140 height 14
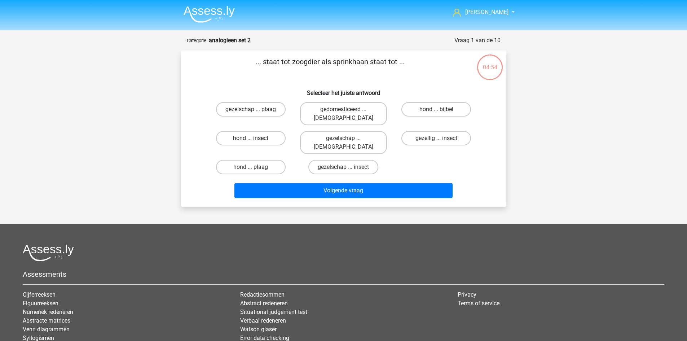
click at [269, 131] on label "hond ... insect" at bounding box center [251, 138] width 70 height 14
click at [255, 138] on input "hond ... insect" at bounding box center [253, 140] width 5 height 5
radio input "true"
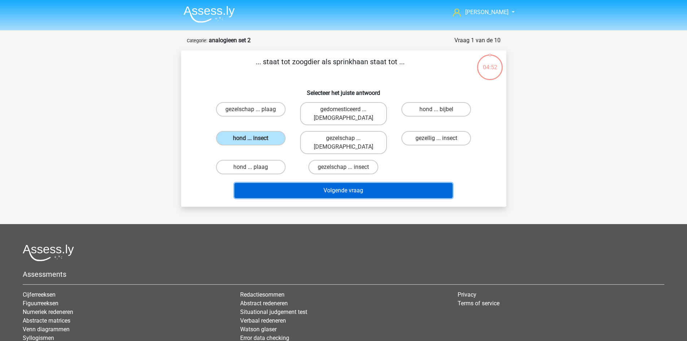
click at [366, 183] on button "Volgende vraag" at bounding box center [343, 190] width 218 height 15
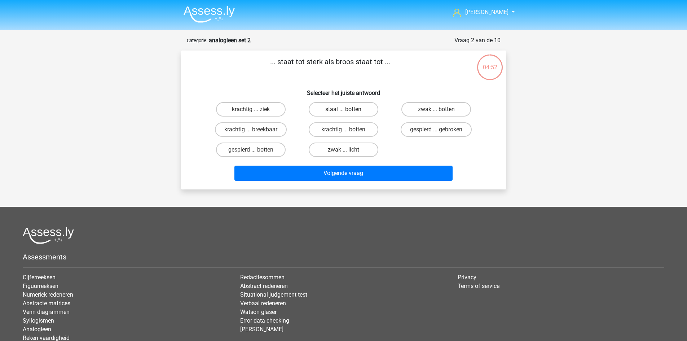
scroll to position [36, 0]
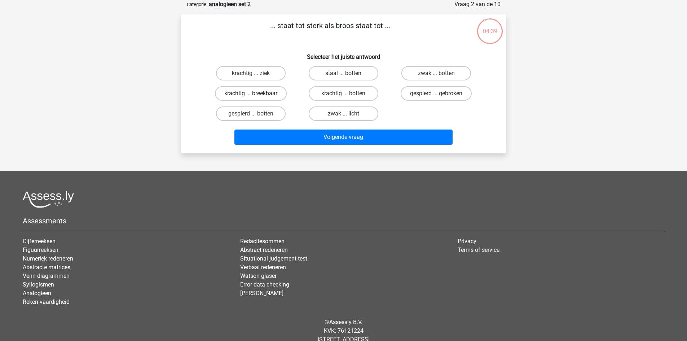
click at [262, 95] on label "krachtig ... breekbaar" at bounding box center [251, 93] width 72 height 14
click at [255, 95] on input "krachtig ... breekbaar" at bounding box center [253, 95] width 5 height 5
radio input "true"
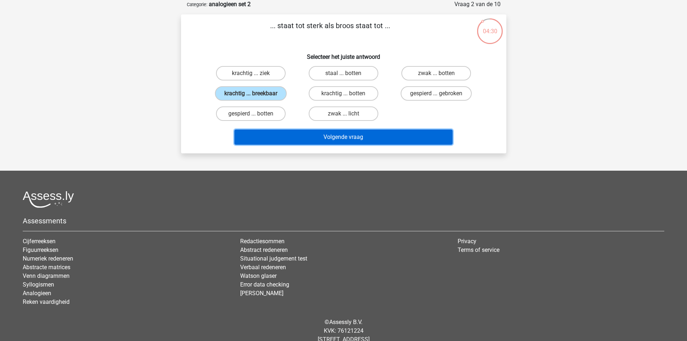
click at [348, 139] on button "Volgende vraag" at bounding box center [343, 136] width 218 height 15
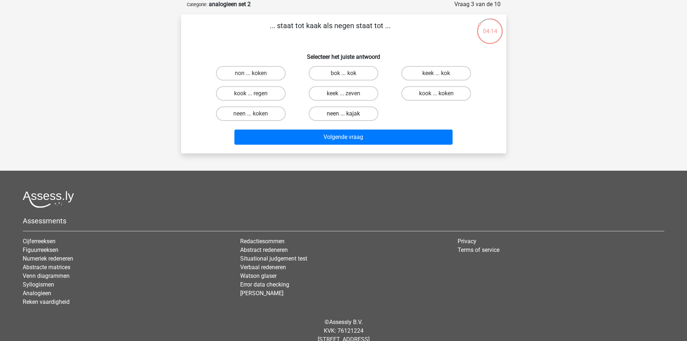
click at [343, 113] on label "neen ... kajak" at bounding box center [344, 113] width 70 height 14
click at [343, 114] on input "neen ... kajak" at bounding box center [345, 116] width 5 height 5
radio input "true"
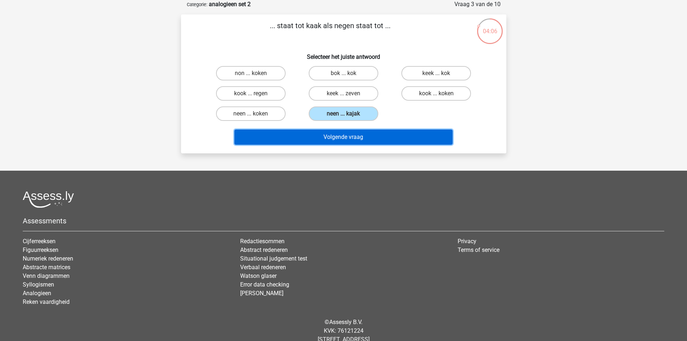
click at [375, 138] on button "Volgende vraag" at bounding box center [343, 136] width 218 height 15
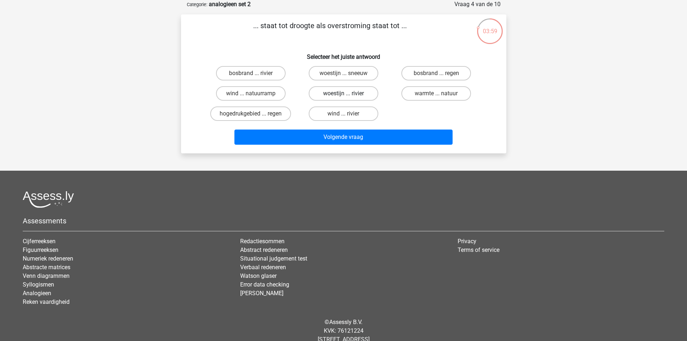
click at [360, 92] on label "woestijn ... rivier" at bounding box center [344, 93] width 70 height 14
click at [348, 93] on input "woestijn ... rivier" at bounding box center [345, 95] width 5 height 5
radio input "true"
click at [435, 96] on label "warmte ... natuur" at bounding box center [436, 93] width 70 height 14
click at [436, 96] on input "warmte ... natuur" at bounding box center [438, 95] width 5 height 5
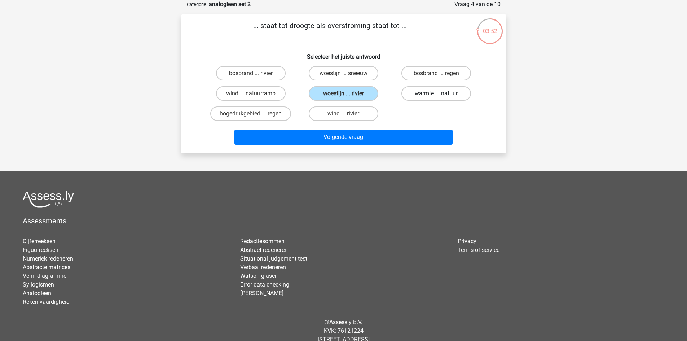
radio input "true"
click at [426, 72] on label "bosbrand ... regen" at bounding box center [436, 73] width 70 height 14
click at [436, 73] on input "bosbrand ... regen" at bounding box center [438, 75] width 5 height 5
radio input "true"
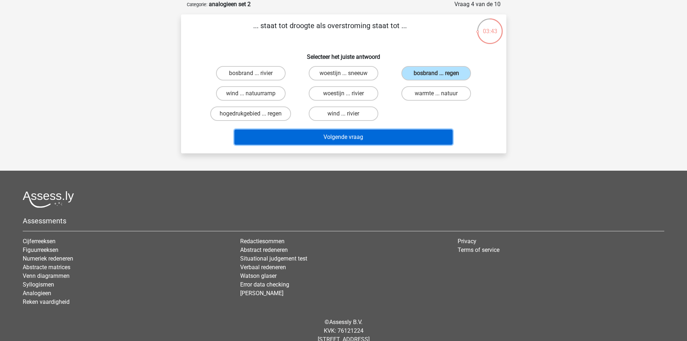
click at [355, 136] on button "Volgende vraag" at bounding box center [343, 136] width 218 height 15
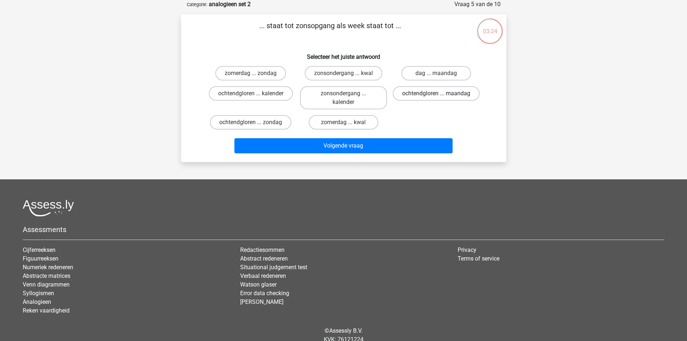
click at [429, 96] on label "ochtendgloren ... maandag" at bounding box center [436, 93] width 87 height 14
click at [436, 96] on input "ochtendgloren ... maandag" at bounding box center [438, 95] width 5 height 5
radio input "true"
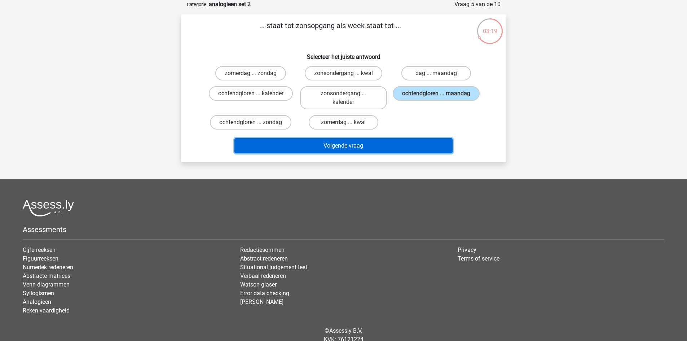
click at [370, 144] on button "Volgende vraag" at bounding box center [343, 145] width 218 height 15
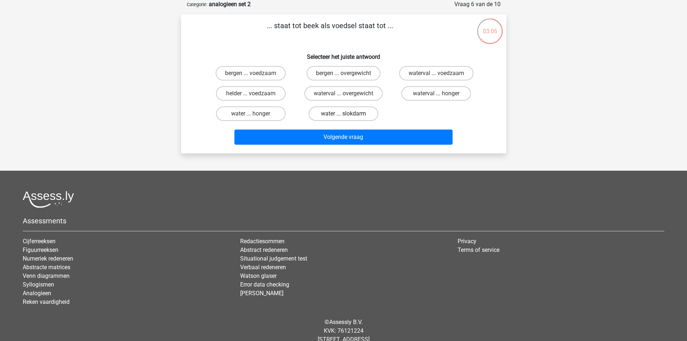
click at [361, 114] on label "water ... slokdarm" at bounding box center [344, 113] width 70 height 14
click at [348, 114] on input "water ... slokdarm" at bounding box center [345, 116] width 5 height 5
radio input "true"
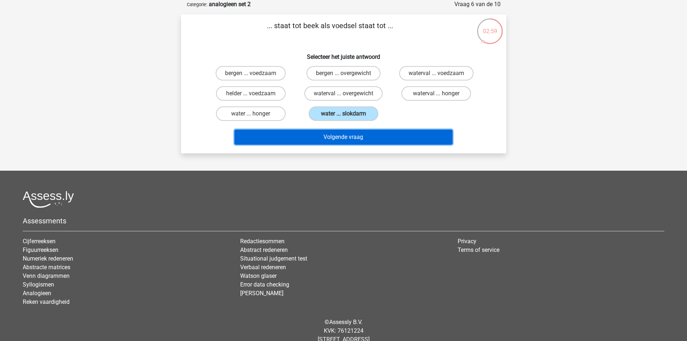
click at [348, 138] on button "Volgende vraag" at bounding box center [343, 136] width 218 height 15
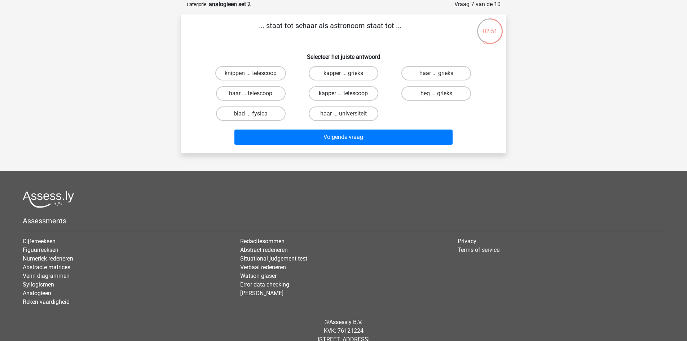
click at [348, 93] on label "kapper ... telescoop" at bounding box center [344, 93] width 70 height 14
click at [348, 93] on input "kapper ... telescoop" at bounding box center [345, 95] width 5 height 5
radio input "true"
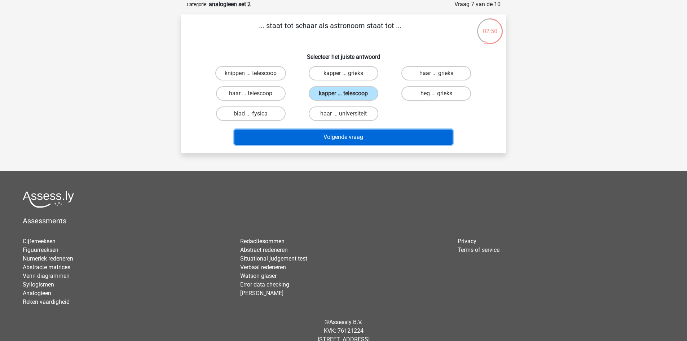
click at [370, 136] on button "Volgende vraag" at bounding box center [343, 136] width 218 height 15
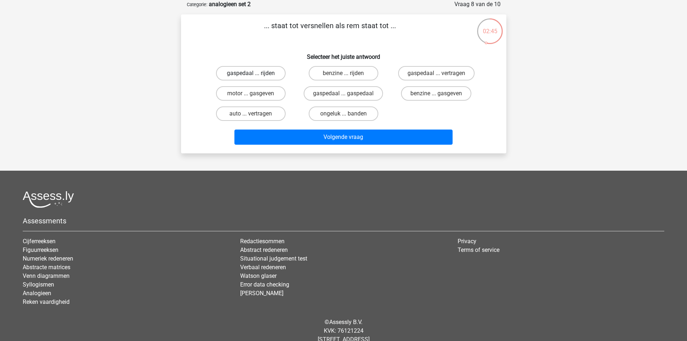
click at [256, 72] on label "gaspedaal ... rijden" at bounding box center [251, 73] width 70 height 14
click at [255, 73] on input "gaspedaal ... rijden" at bounding box center [253, 75] width 5 height 5
radio input "true"
click at [440, 70] on label "gaspedaal ... vertragen" at bounding box center [436, 73] width 76 height 14
click at [440, 73] on input "gaspedaal ... vertragen" at bounding box center [438, 75] width 5 height 5
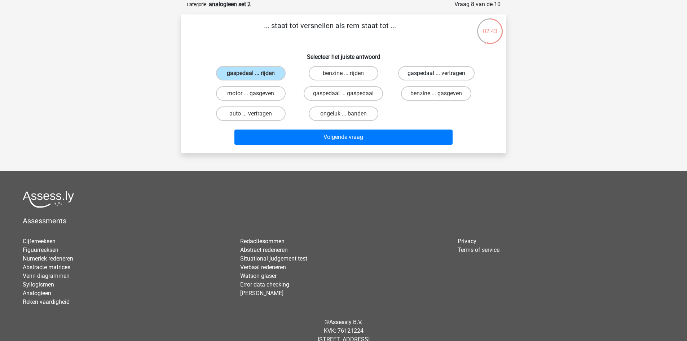
radio input "true"
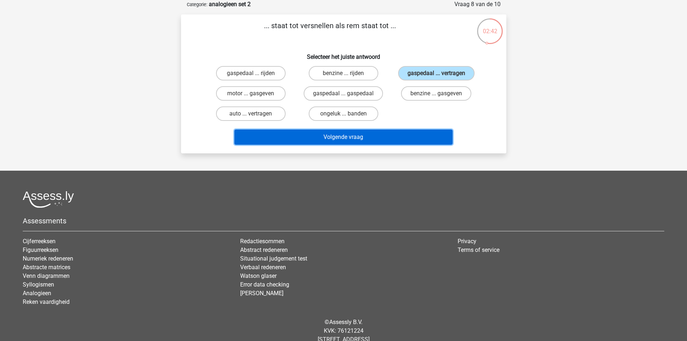
click at [390, 136] on button "Volgende vraag" at bounding box center [343, 136] width 218 height 15
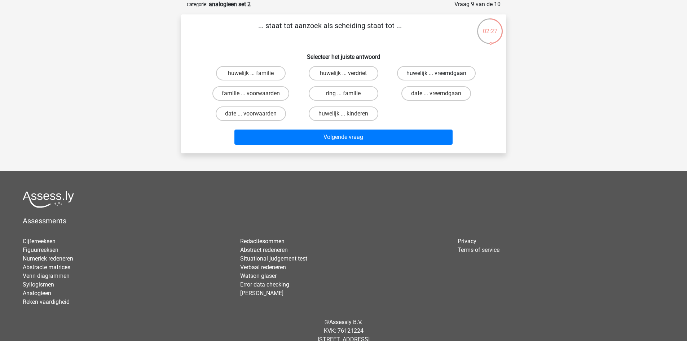
click at [412, 74] on label "huwelijk ... vreemdgaan" at bounding box center [436, 73] width 79 height 14
click at [436, 74] on input "huwelijk ... vreemdgaan" at bounding box center [438, 75] width 5 height 5
radio input "true"
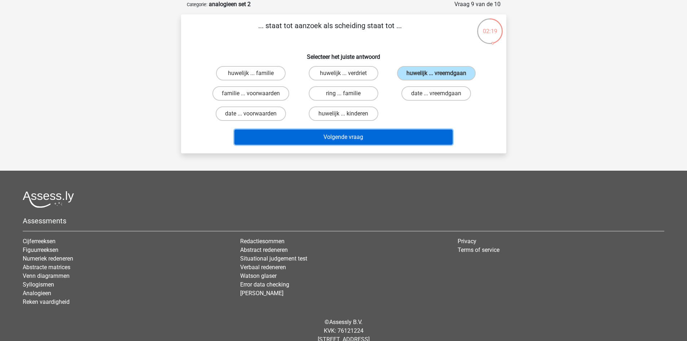
click at [366, 137] on button "Volgende vraag" at bounding box center [343, 136] width 218 height 15
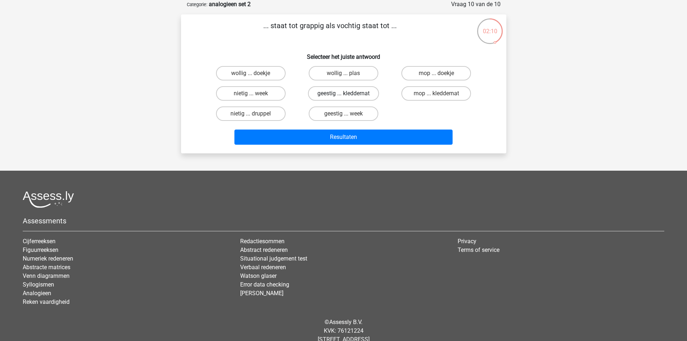
click at [351, 94] on label "geestig ... kleddernat" at bounding box center [343, 93] width 71 height 14
click at [348, 94] on input "geestig ... kleddernat" at bounding box center [345, 95] width 5 height 5
radio input "true"
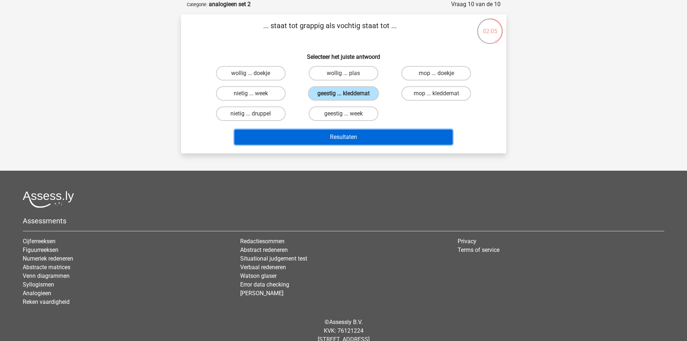
click at [359, 137] on button "Resultaten" at bounding box center [343, 136] width 218 height 15
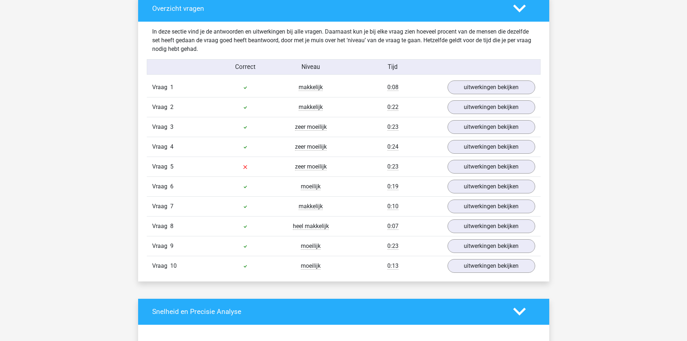
scroll to position [433, 0]
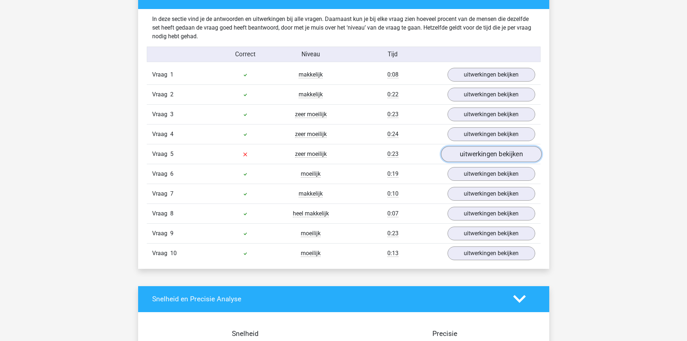
click at [475, 154] on link "uitwerkingen bekijken" at bounding box center [491, 154] width 101 height 16
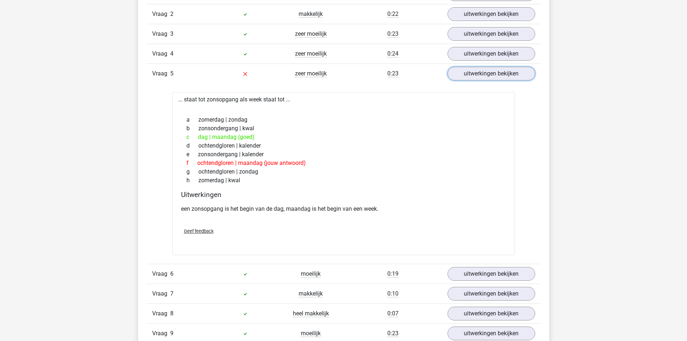
scroll to position [505, 0]
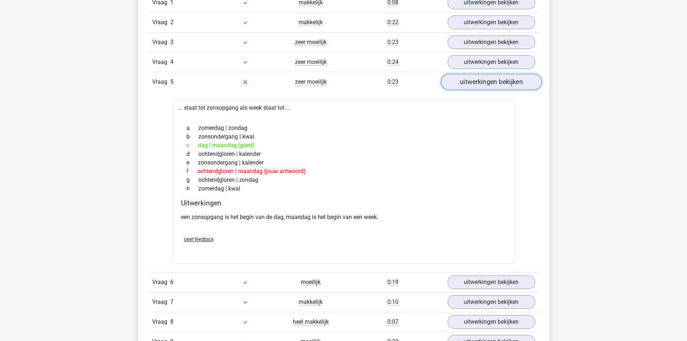
click at [490, 81] on link "uitwerkingen bekijken" at bounding box center [491, 82] width 101 height 16
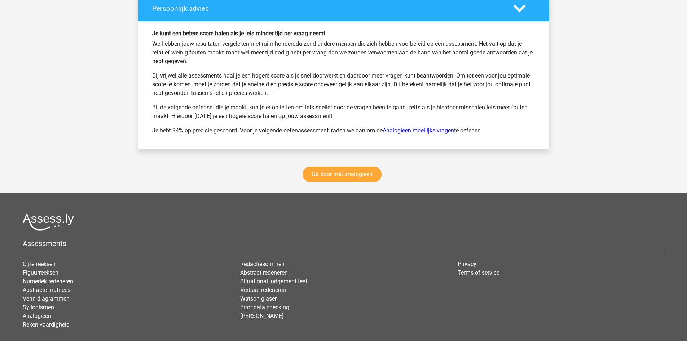
scroll to position [1009, 0]
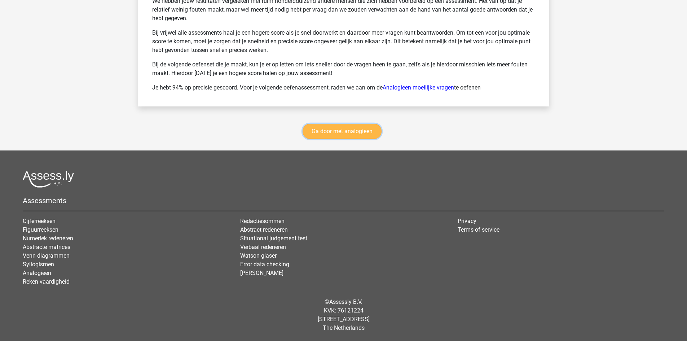
click at [333, 126] on link "Ga door met analogieen" at bounding box center [342, 131] width 79 height 15
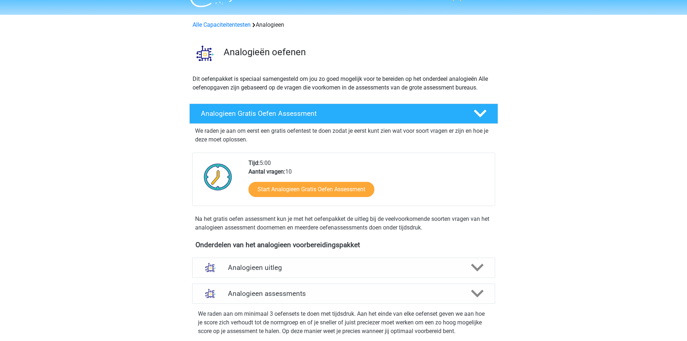
scroll to position [8, 0]
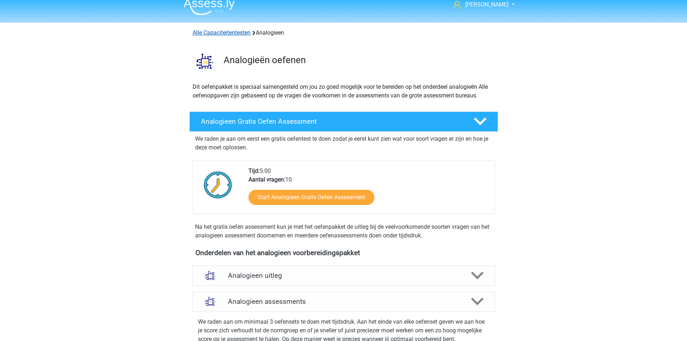
click at [215, 32] on link "Alle Capaciteitentesten" at bounding box center [222, 32] width 58 height 7
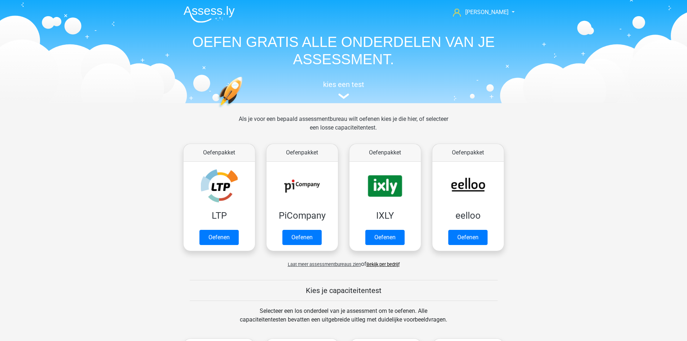
scroll to position [307, 0]
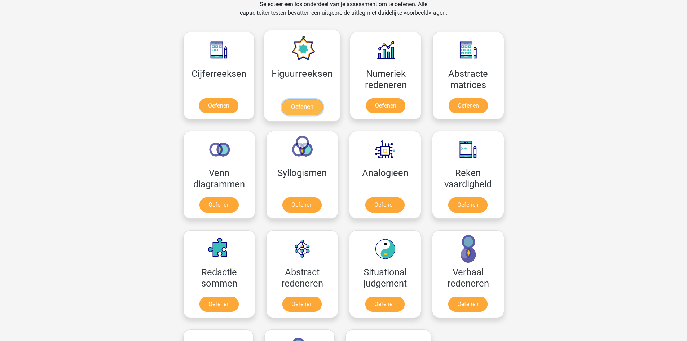
click at [282, 102] on link "Oefenen" at bounding box center [302, 107] width 41 height 16
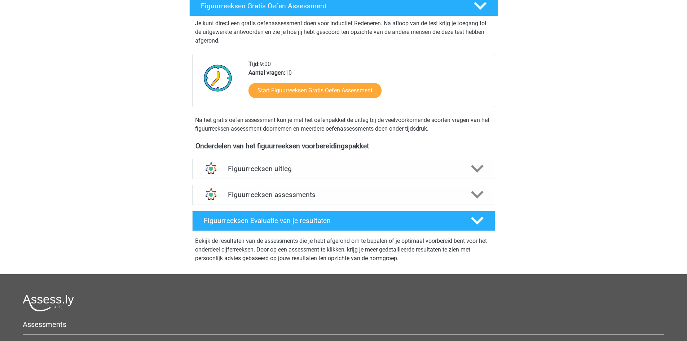
scroll to position [144, 0]
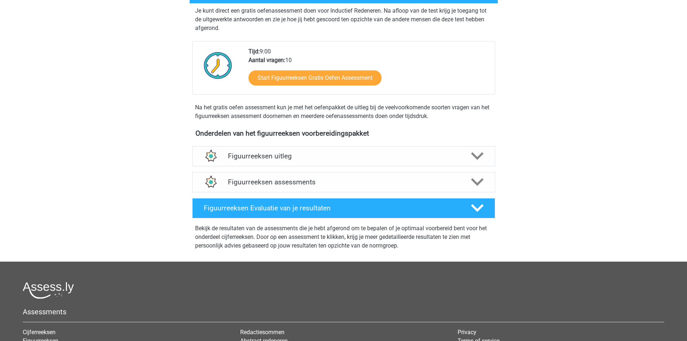
click at [418, 192] on div "Figuurreeksen assessments We raden aan om minimaal 3 oefensets te doen met tijd…" at bounding box center [343, 182] width 331 height 26
click at [424, 187] on div "Figuurreeksen assessments" at bounding box center [343, 182] width 303 height 20
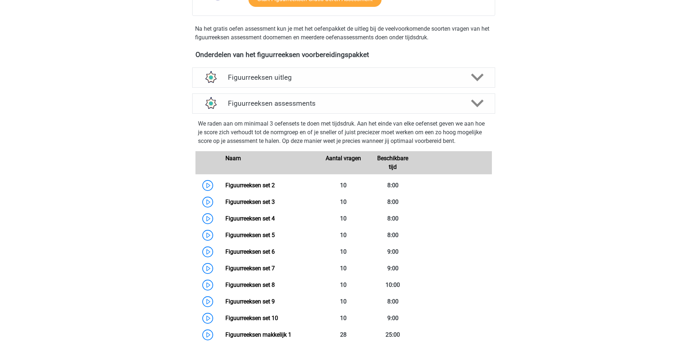
scroll to position [216, 0]
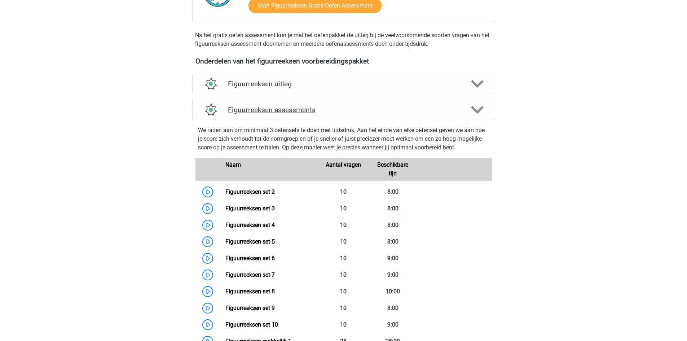
click at [453, 119] on div "Figuurreeksen assessments" at bounding box center [343, 110] width 303 height 20
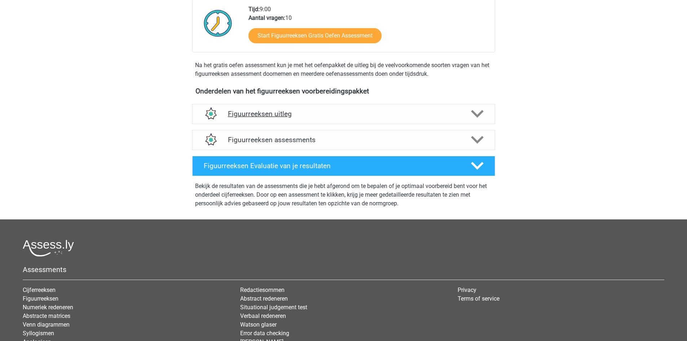
scroll to position [72, 0]
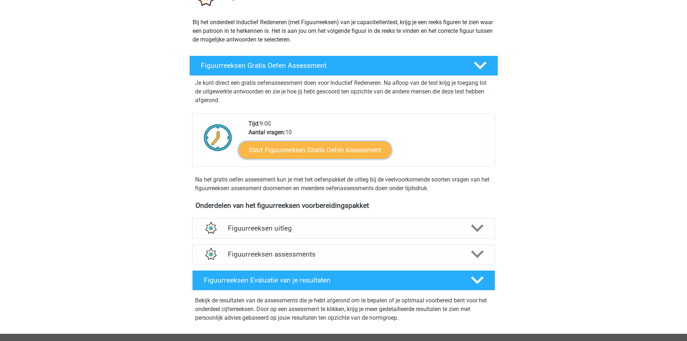
click at [372, 148] on link "Start Figuurreeksen Gratis Oefen Assessment" at bounding box center [314, 149] width 153 height 17
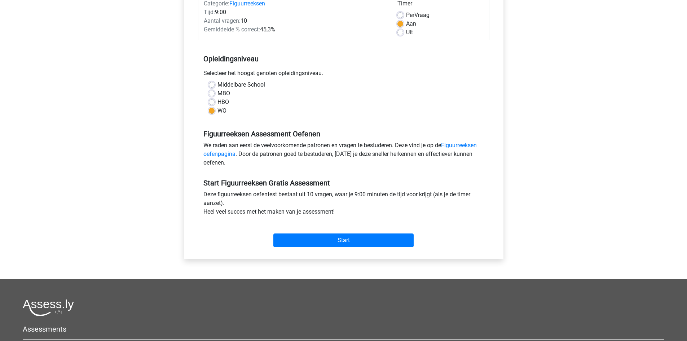
scroll to position [108, 0]
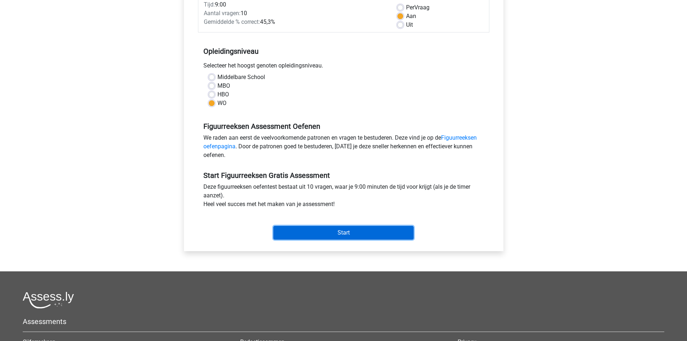
click at [360, 238] on input "Start" at bounding box center [343, 233] width 140 height 14
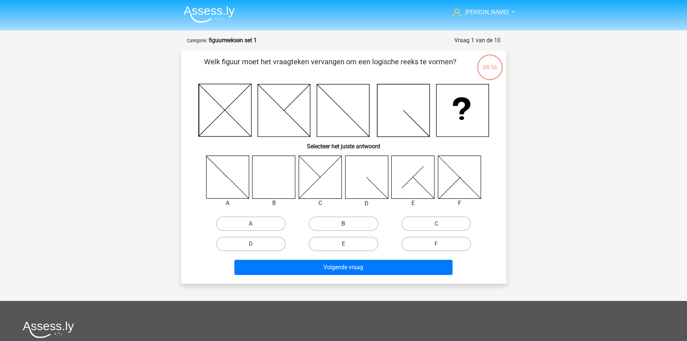
click at [360, 226] on label "B" at bounding box center [344, 223] width 70 height 14
click at [348, 226] on input "B" at bounding box center [345, 226] width 5 height 5
radio input "true"
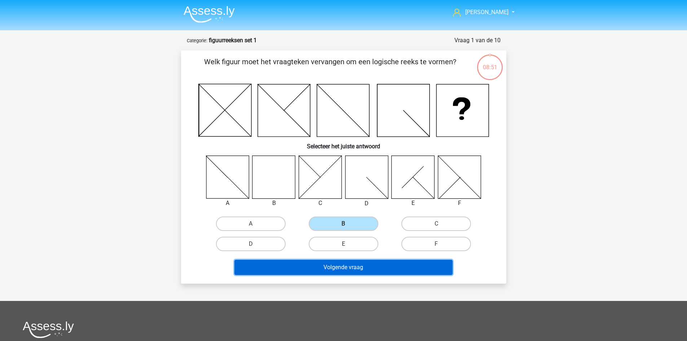
click at [400, 268] on button "Volgende vraag" at bounding box center [343, 267] width 218 height 15
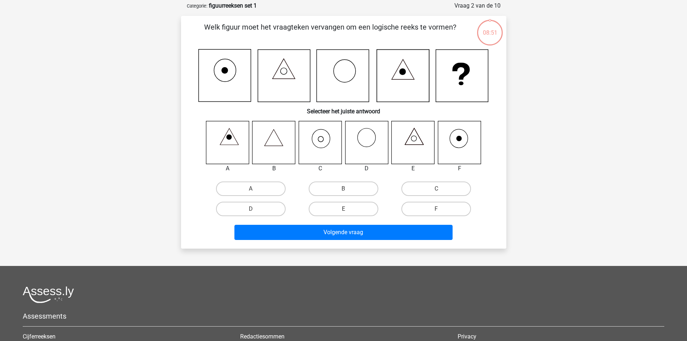
scroll to position [36, 0]
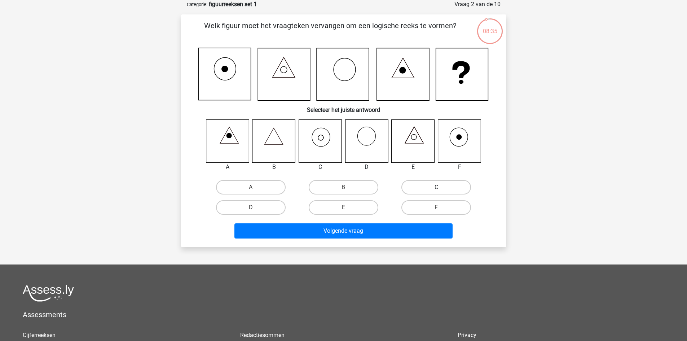
click at [416, 184] on label "C" at bounding box center [436, 187] width 70 height 14
click at [436, 187] on input "C" at bounding box center [438, 189] width 5 height 5
radio input "true"
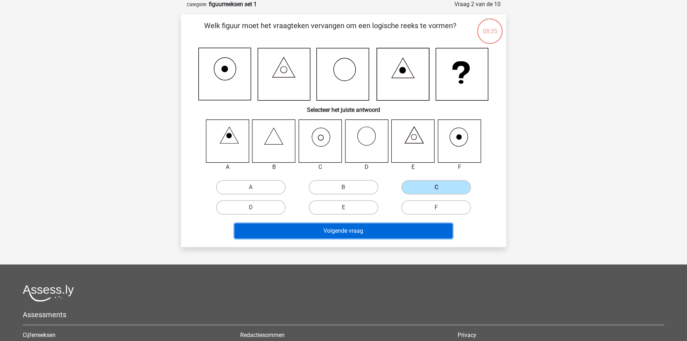
click at [382, 231] on button "Volgende vraag" at bounding box center [343, 230] width 218 height 15
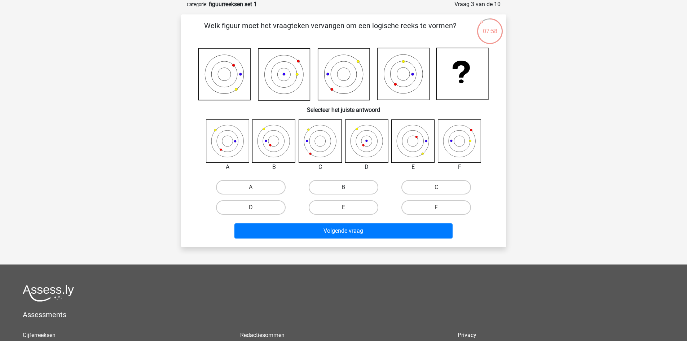
click at [338, 186] on label "B" at bounding box center [344, 187] width 70 height 14
click at [343, 187] on input "B" at bounding box center [345, 189] width 5 height 5
radio input "true"
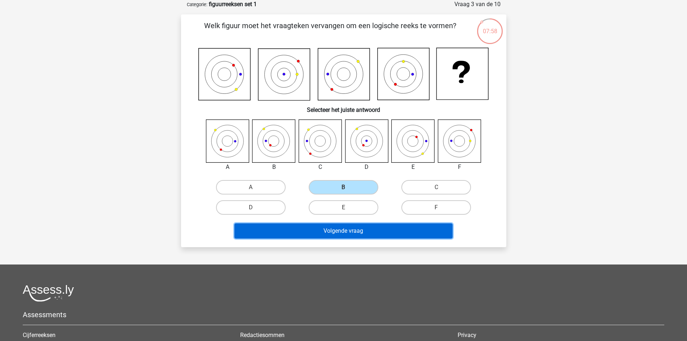
click at [344, 230] on button "Volgende vraag" at bounding box center [343, 230] width 218 height 15
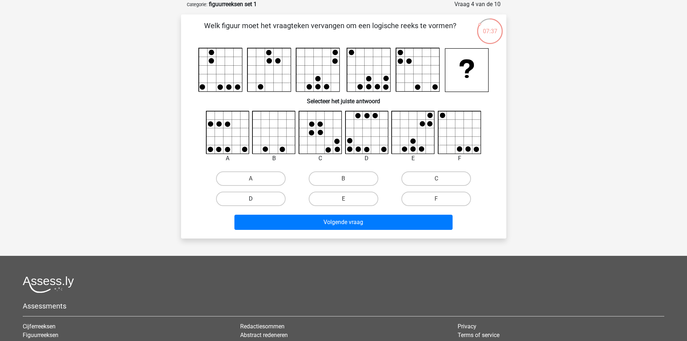
click at [266, 199] on label "D" at bounding box center [251, 199] width 70 height 14
click at [255, 199] on input "D" at bounding box center [253, 201] width 5 height 5
radio input "true"
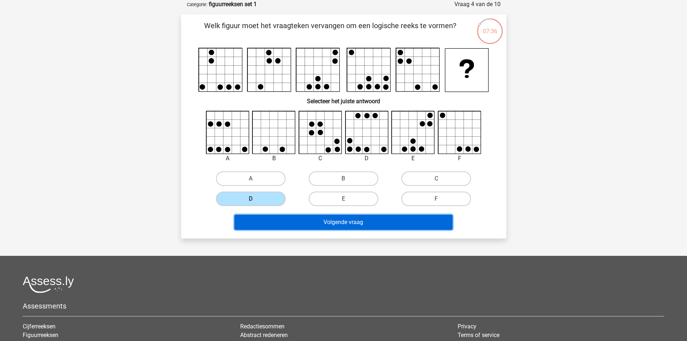
click at [347, 221] on button "Volgende vraag" at bounding box center [343, 222] width 218 height 15
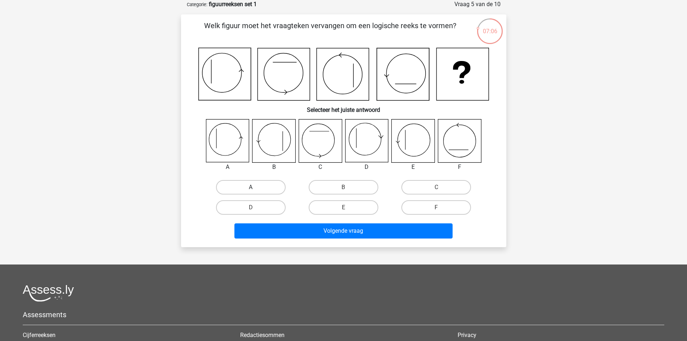
click at [281, 184] on label "A" at bounding box center [251, 187] width 70 height 14
click at [255, 187] on input "A" at bounding box center [253, 189] width 5 height 5
radio input "true"
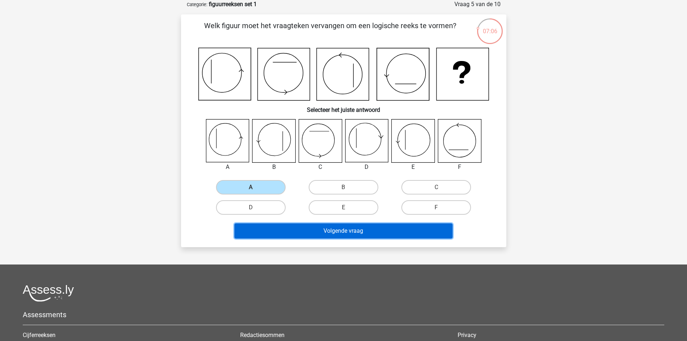
click at [344, 235] on button "Volgende vraag" at bounding box center [343, 230] width 218 height 15
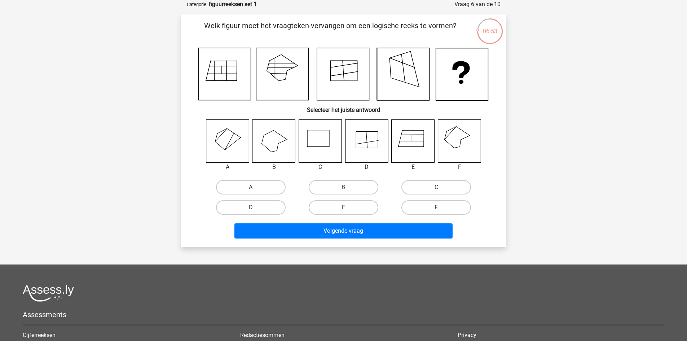
click at [429, 206] on label "F" at bounding box center [436, 207] width 70 height 14
click at [436, 207] on input "F" at bounding box center [438, 209] width 5 height 5
radio input "true"
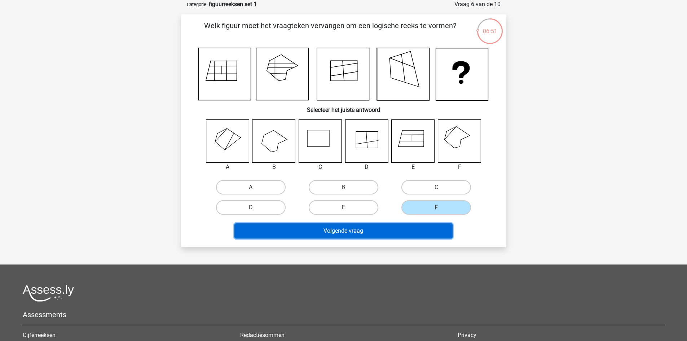
click at [375, 235] on button "Volgende vraag" at bounding box center [343, 230] width 218 height 15
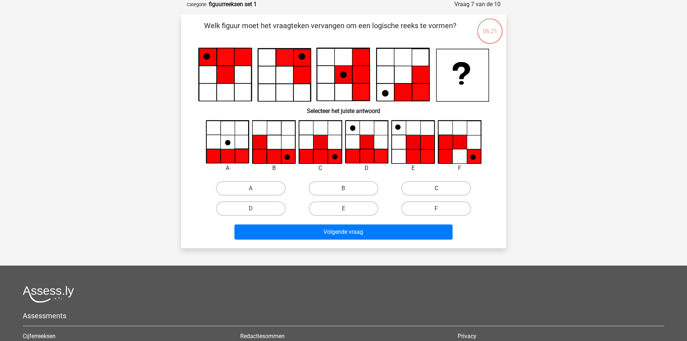
click at [435, 187] on label "C" at bounding box center [436, 188] width 70 height 14
click at [436, 188] on input "C" at bounding box center [438, 190] width 5 height 5
radio input "true"
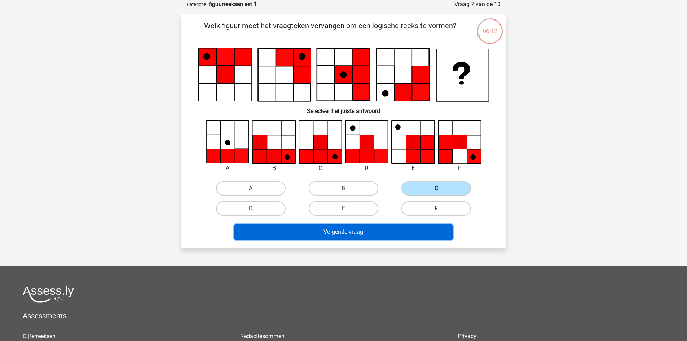
click at [377, 230] on button "Volgende vraag" at bounding box center [343, 231] width 218 height 15
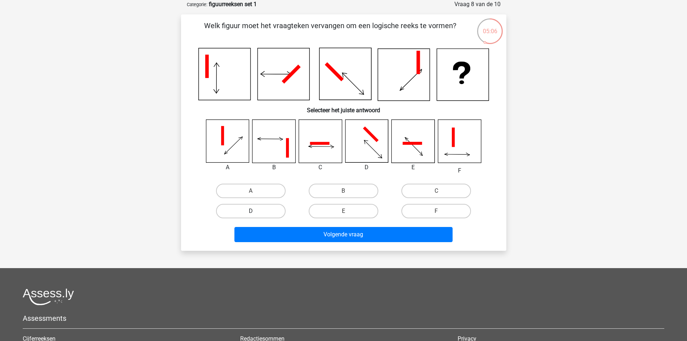
click at [265, 210] on label "D" at bounding box center [251, 211] width 70 height 14
click at [255, 211] on input "D" at bounding box center [253, 213] width 5 height 5
radio input "true"
click at [404, 197] on div "C" at bounding box center [436, 191] width 87 height 14
click at [417, 192] on label "C" at bounding box center [436, 191] width 70 height 14
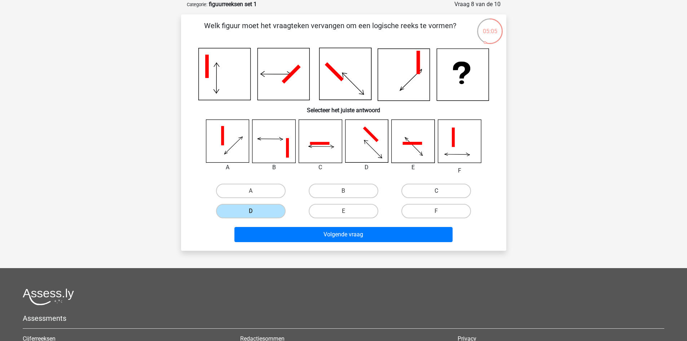
click at [436, 192] on input "C" at bounding box center [438, 193] width 5 height 5
radio input "true"
click at [262, 207] on label "D" at bounding box center [251, 211] width 70 height 14
click at [255, 211] on input "D" at bounding box center [253, 213] width 5 height 5
radio input "true"
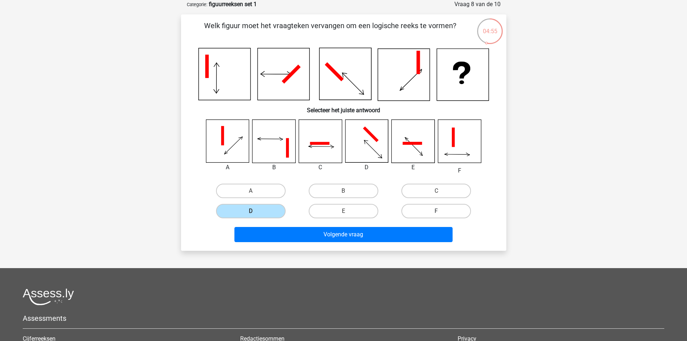
click at [423, 212] on label "F" at bounding box center [436, 211] width 70 height 14
click at [436, 212] on input "F" at bounding box center [438, 213] width 5 height 5
radio input "true"
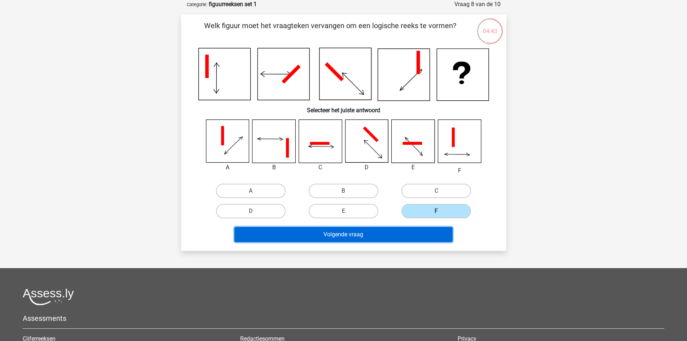
click at [385, 233] on button "Volgende vraag" at bounding box center [343, 234] width 218 height 15
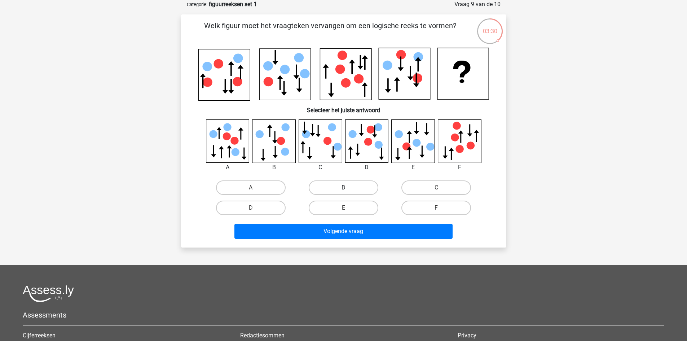
click at [334, 192] on label "B" at bounding box center [344, 187] width 70 height 14
click at [343, 192] on input "B" at bounding box center [345, 190] width 5 height 5
radio input "true"
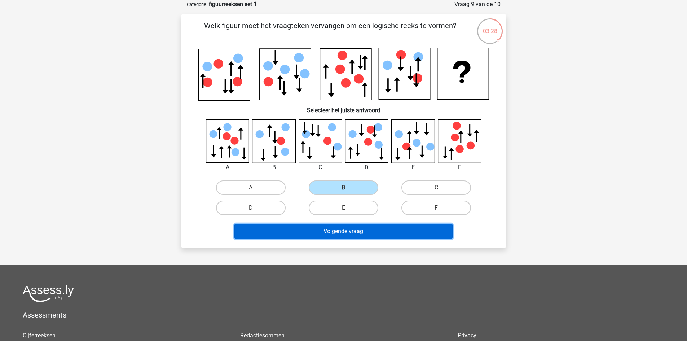
click at [361, 228] on button "Volgende vraag" at bounding box center [343, 231] width 218 height 15
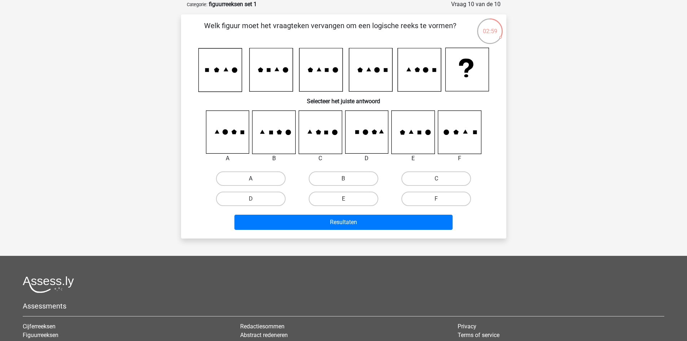
click at [245, 175] on label "A" at bounding box center [251, 178] width 70 height 14
click at [251, 179] on input "A" at bounding box center [253, 181] width 5 height 5
radio input "true"
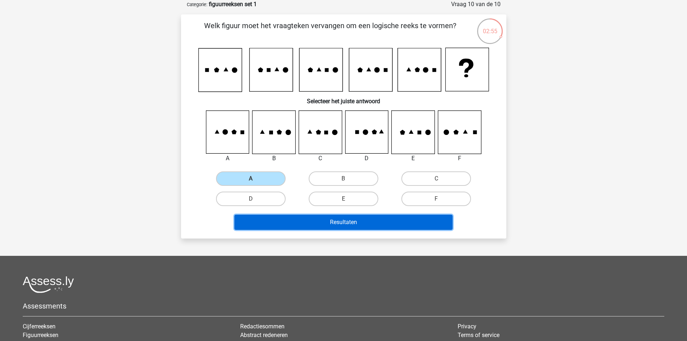
click at [370, 222] on button "Resultaten" at bounding box center [343, 222] width 218 height 15
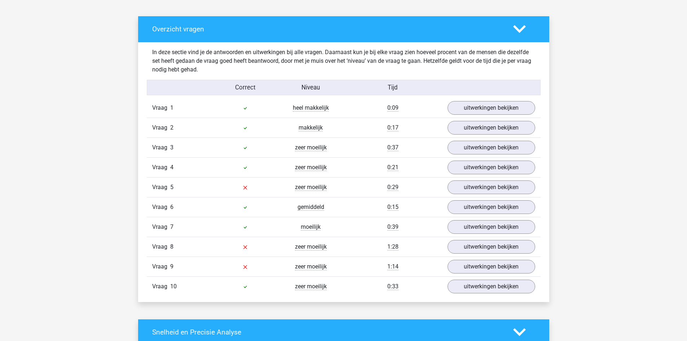
scroll to position [397, 0]
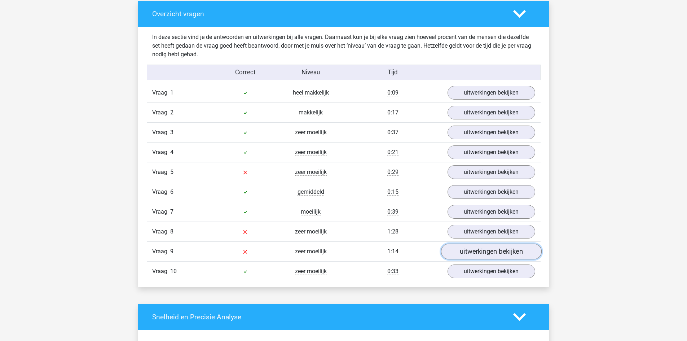
click at [482, 251] on link "uitwerkingen bekijken" at bounding box center [491, 251] width 101 height 16
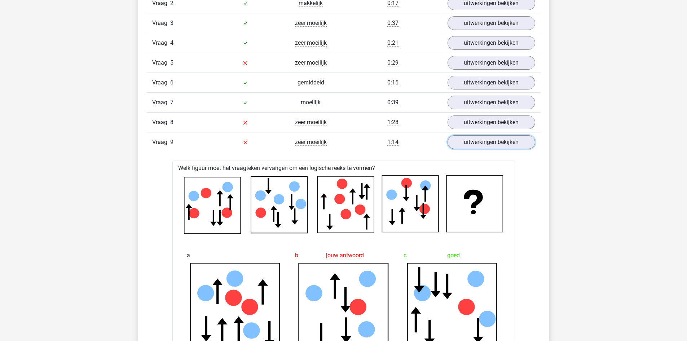
scroll to position [505, 0]
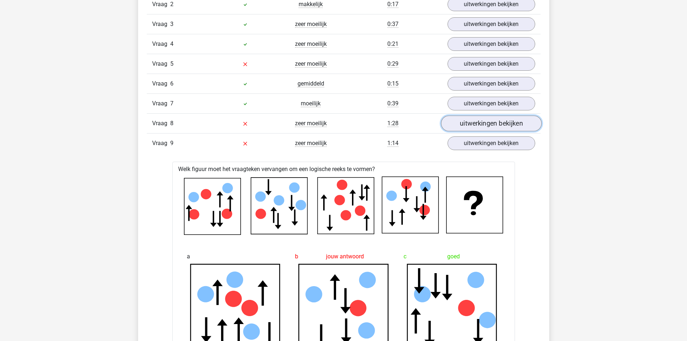
click at [467, 121] on link "uitwerkingen bekijken" at bounding box center [491, 123] width 101 height 16
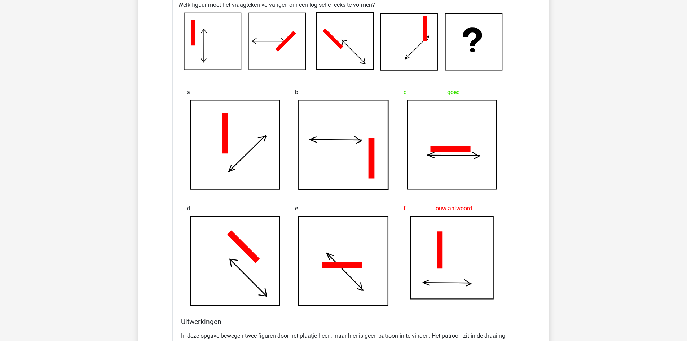
scroll to position [613, 0]
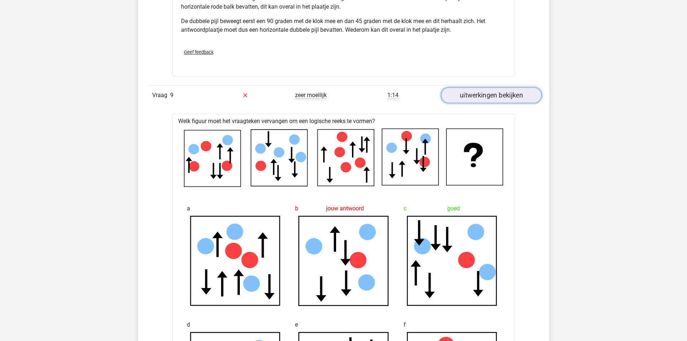
click at [487, 100] on link "uitwerkingen bekijken" at bounding box center [491, 95] width 101 height 16
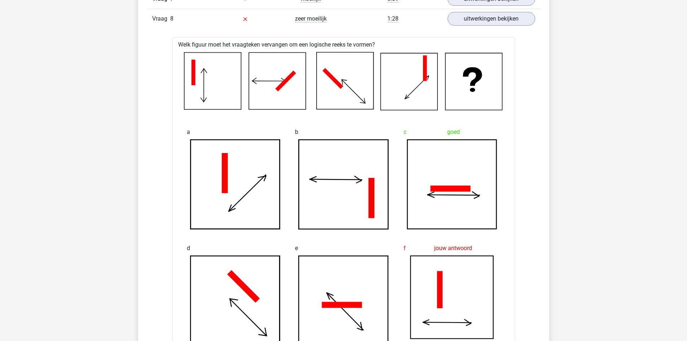
scroll to position [577, 0]
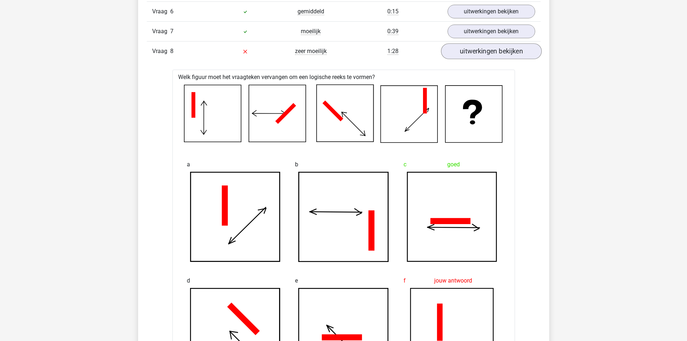
click at [493, 57] on div "Vraag 8 zeer moeilijk 1:28 uitwerkingen bekijken" at bounding box center [344, 51] width 394 height 20
click at [493, 57] on link "uitwerkingen bekijken" at bounding box center [491, 51] width 101 height 16
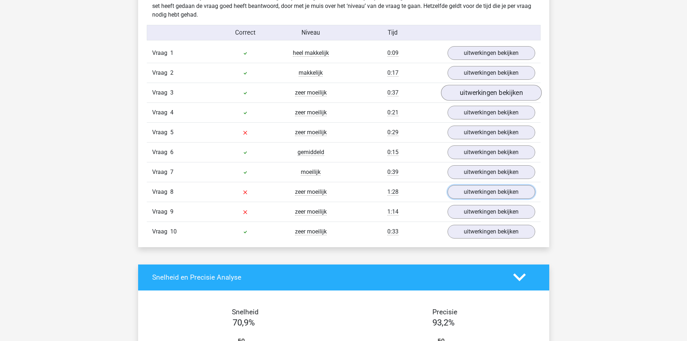
scroll to position [397, 0]
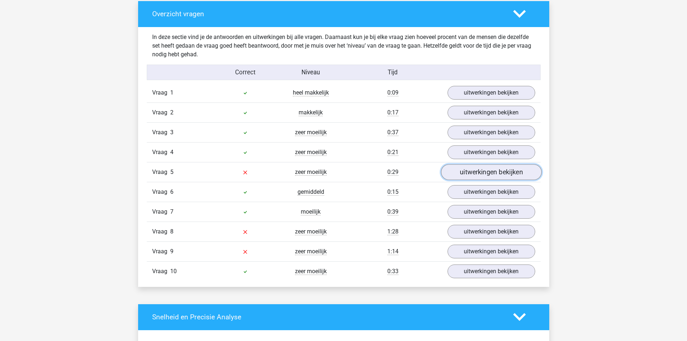
click at [463, 172] on link "uitwerkingen bekijken" at bounding box center [491, 172] width 101 height 16
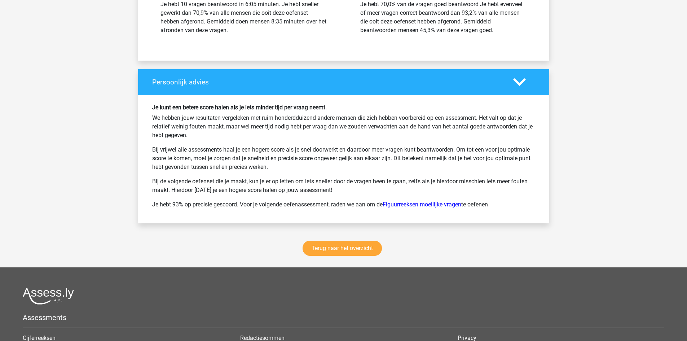
scroll to position [1335, 0]
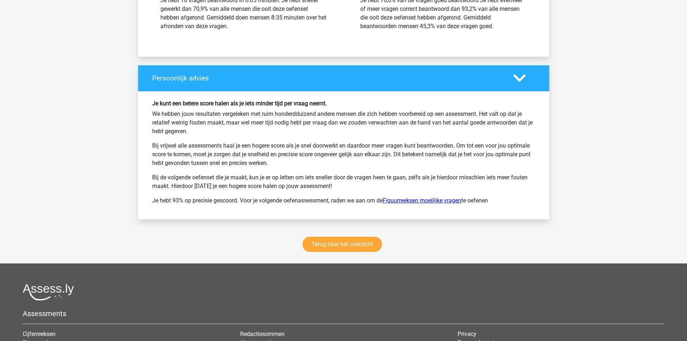
click at [397, 201] on link "Figuurreeksen moeilijke vragen" at bounding box center [422, 200] width 79 height 7
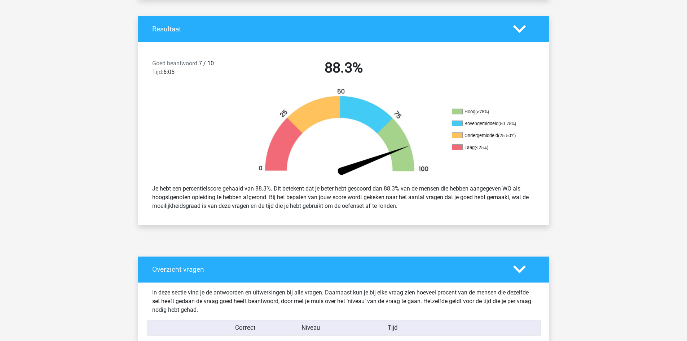
scroll to position [0, 0]
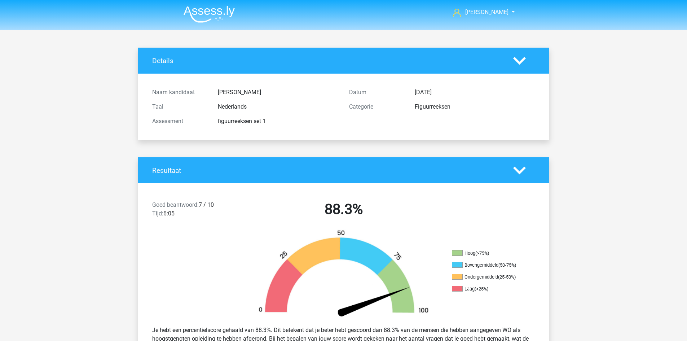
click at [199, 10] on img at bounding box center [209, 14] width 51 height 17
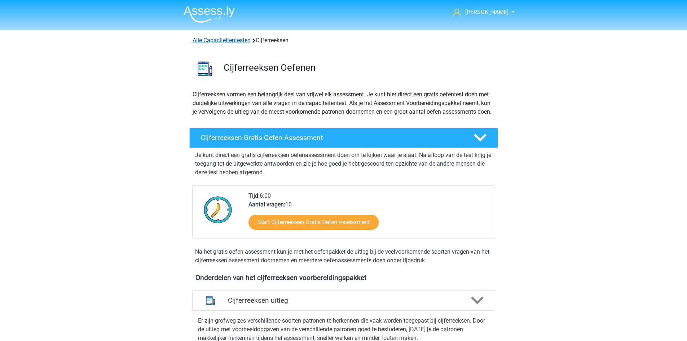
click at [217, 37] on link "Alle Capaciteitentesten" at bounding box center [222, 40] width 58 height 7
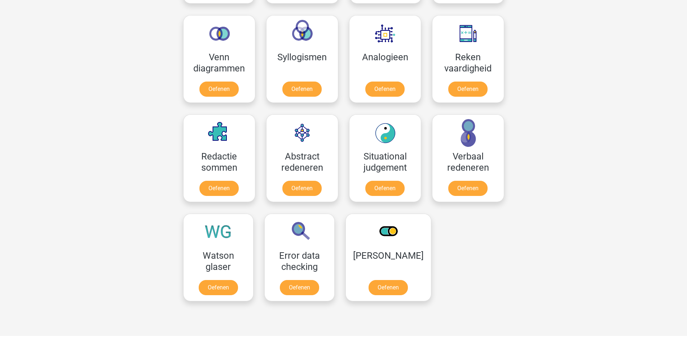
scroll to position [415, 0]
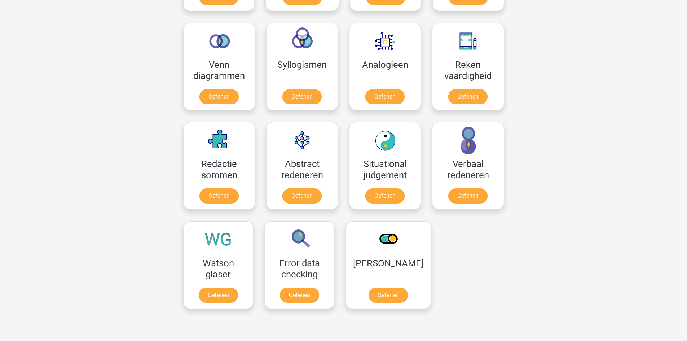
click at [647, 79] on div "[PERSON_NAME] [EMAIL_ADDRESS][DOMAIN_NAME] Nederlands English" at bounding box center [343, 157] width 687 height 1144
